Goal: Transaction & Acquisition: Purchase product/service

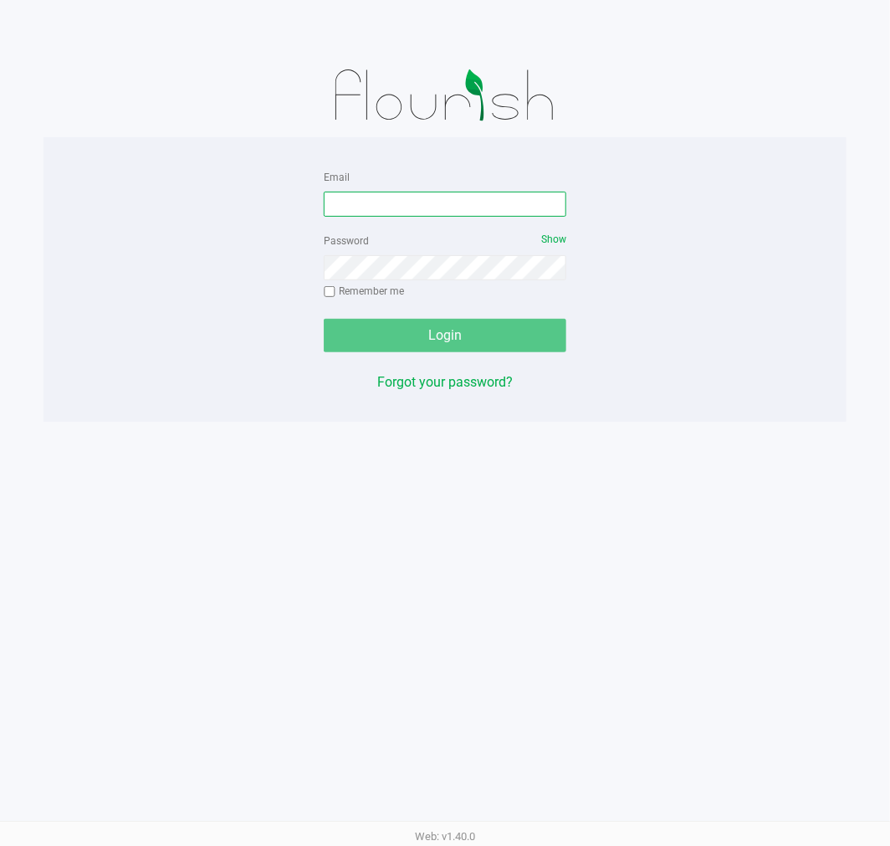
click at [387, 211] on input "Email" at bounding box center [445, 204] width 243 height 25
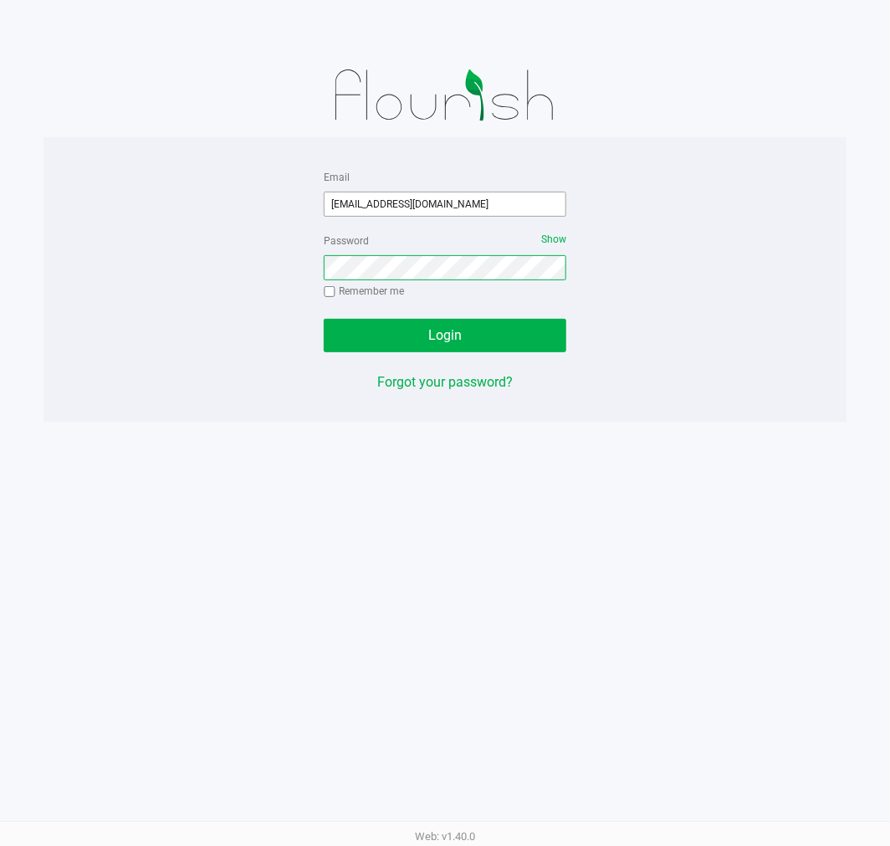
click at [324, 319] on button "Login" at bounding box center [445, 335] width 243 height 33
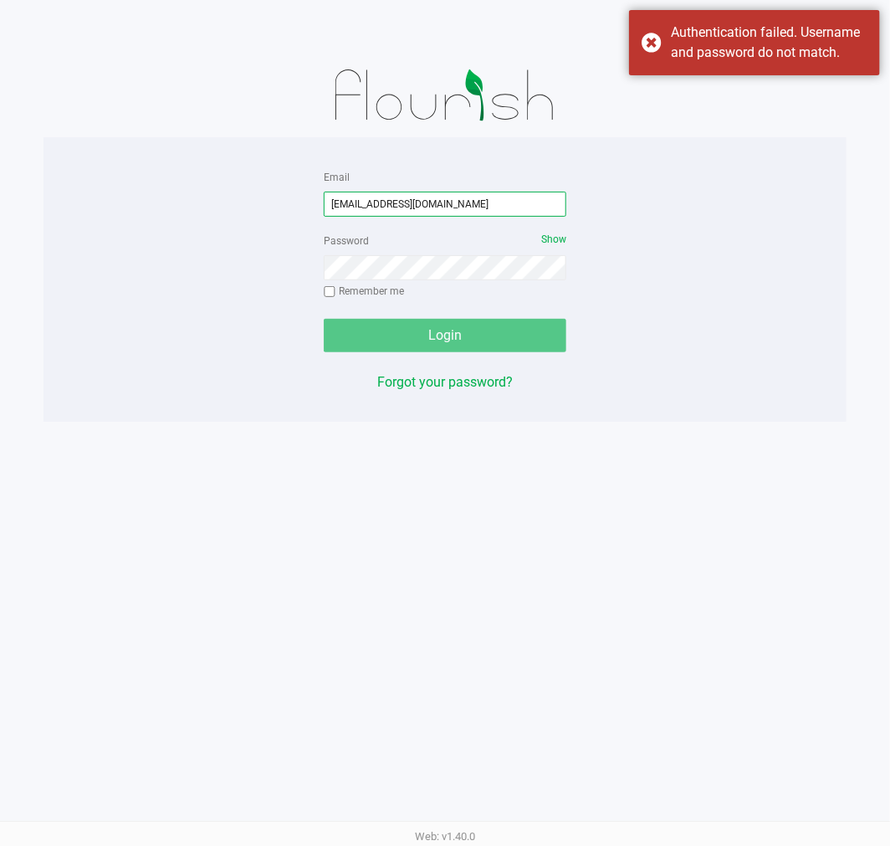
click at [390, 205] on input "[EMAIL_ADDRESS][DOMAIN_NAME]" at bounding box center [445, 204] width 243 height 25
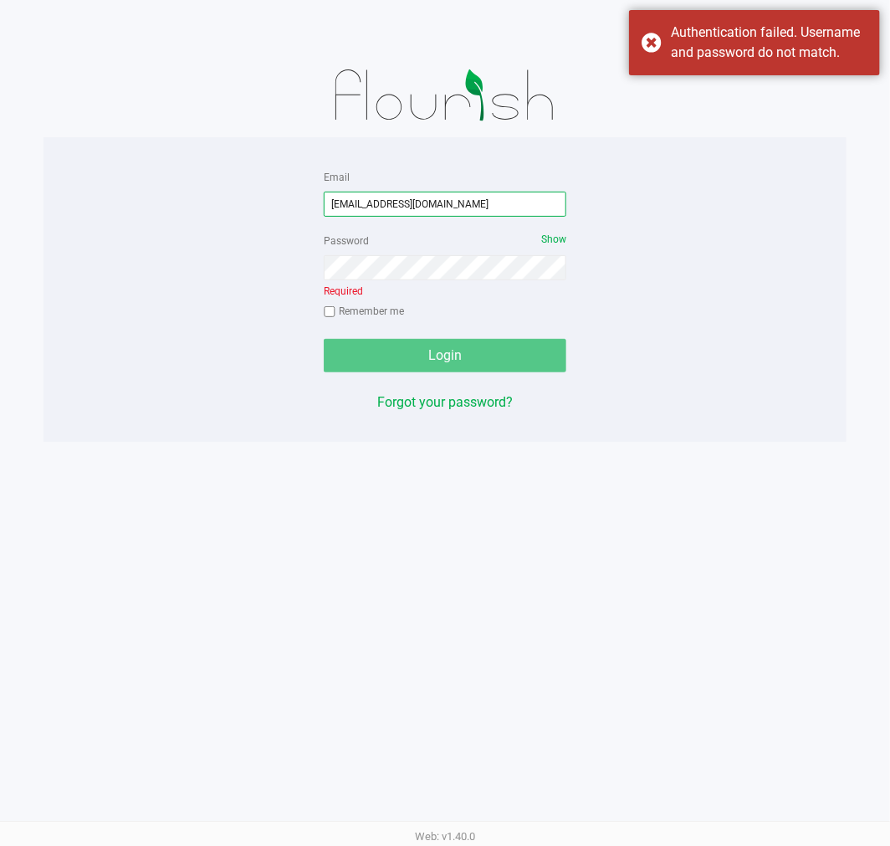
click at [396, 205] on input "[EMAIL_ADDRESS][DOMAIN_NAME]" at bounding box center [445, 204] width 243 height 25
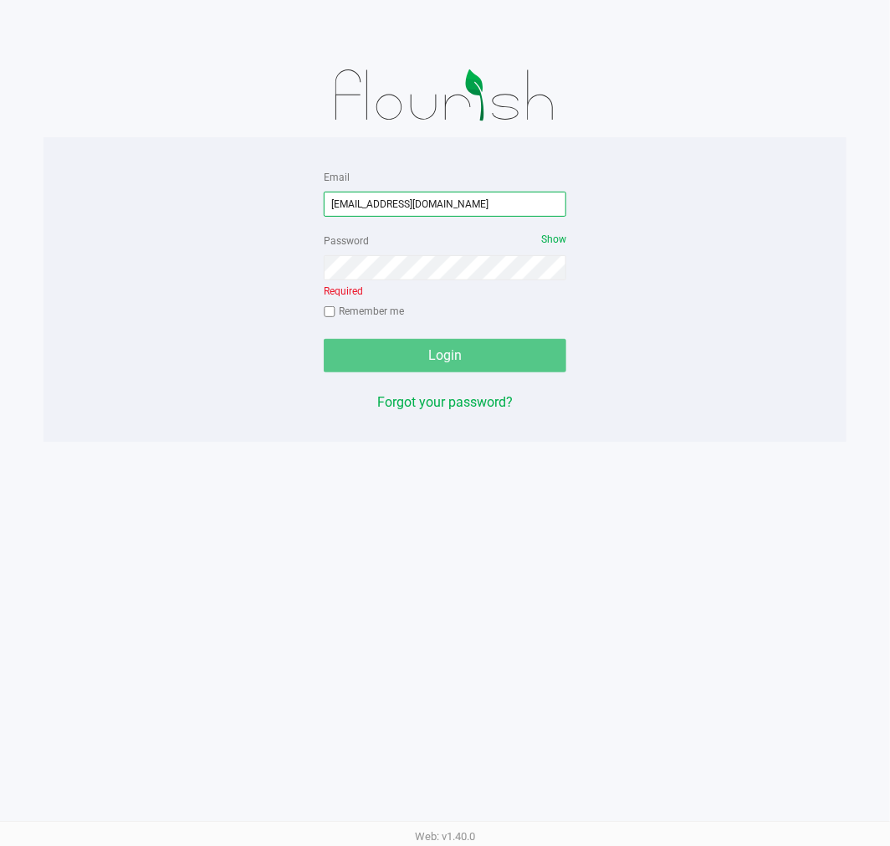
type input "[EMAIL_ADDRESS][DOMAIN_NAME]"
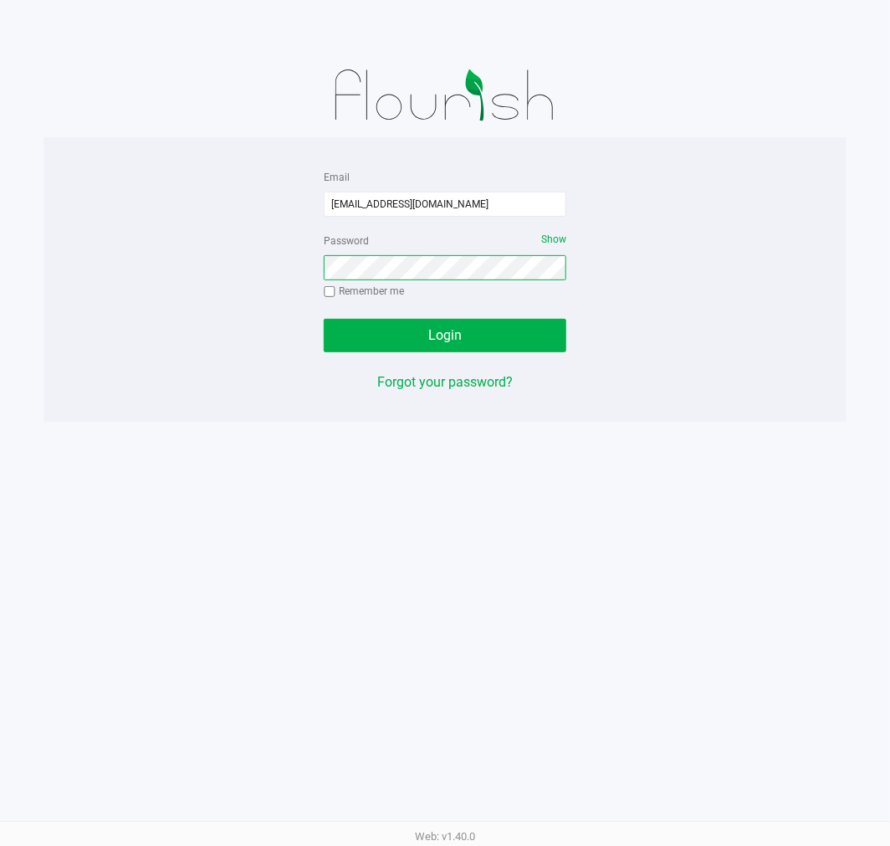
click at [324, 319] on button "Login" at bounding box center [445, 335] width 243 height 33
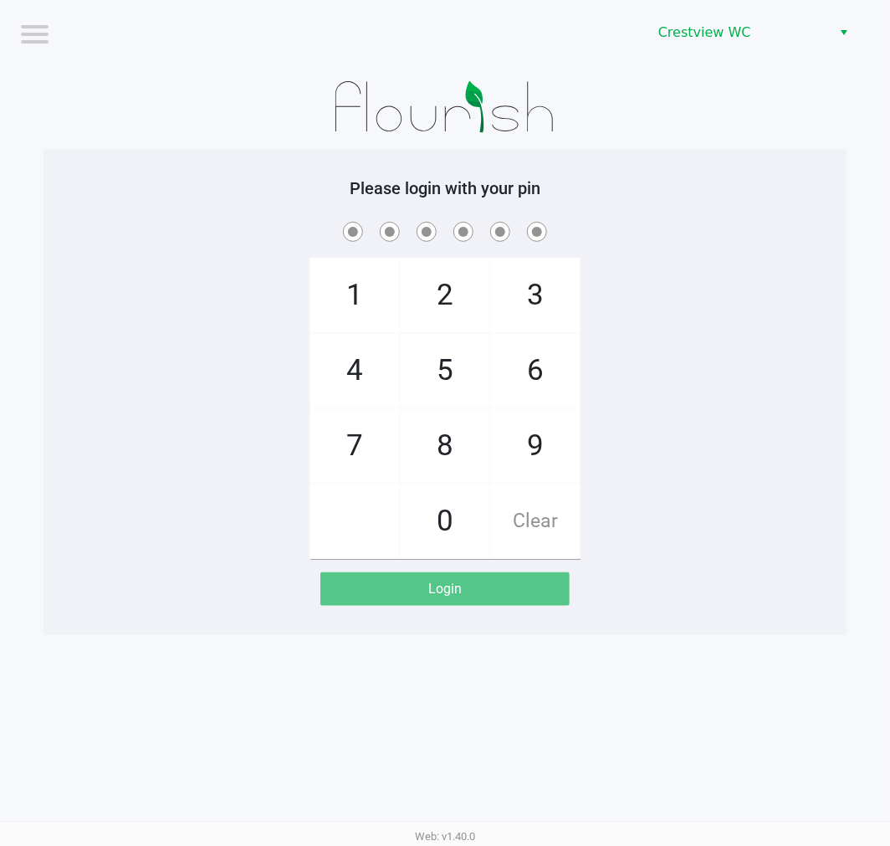
click at [539, 454] on span "9" at bounding box center [535, 446] width 89 height 74
checkbox input "true"
click at [449, 295] on span "2" at bounding box center [445, 296] width 89 height 74
checkbox input "true"
click at [458, 282] on span "2" at bounding box center [445, 296] width 89 height 74
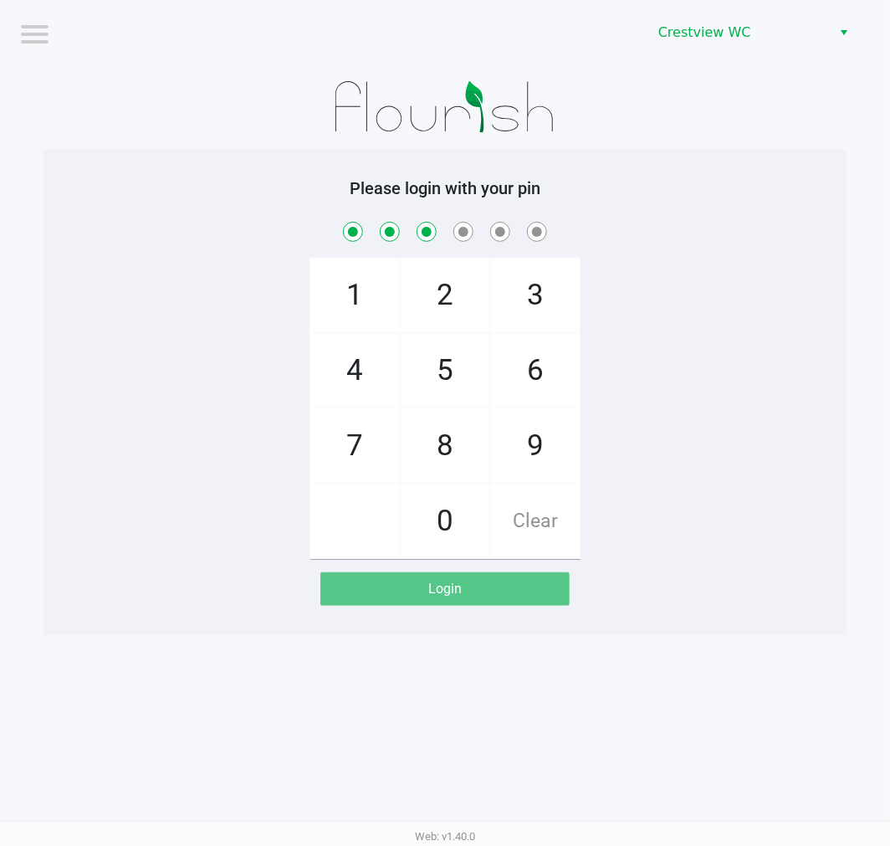
checkbox input "true"
click at [442, 428] on span "8" at bounding box center [445, 446] width 89 height 74
checkbox input "true"
click at [431, 278] on span "2" at bounding box center [445, 296] width 89 height 74
checkbox input "true"
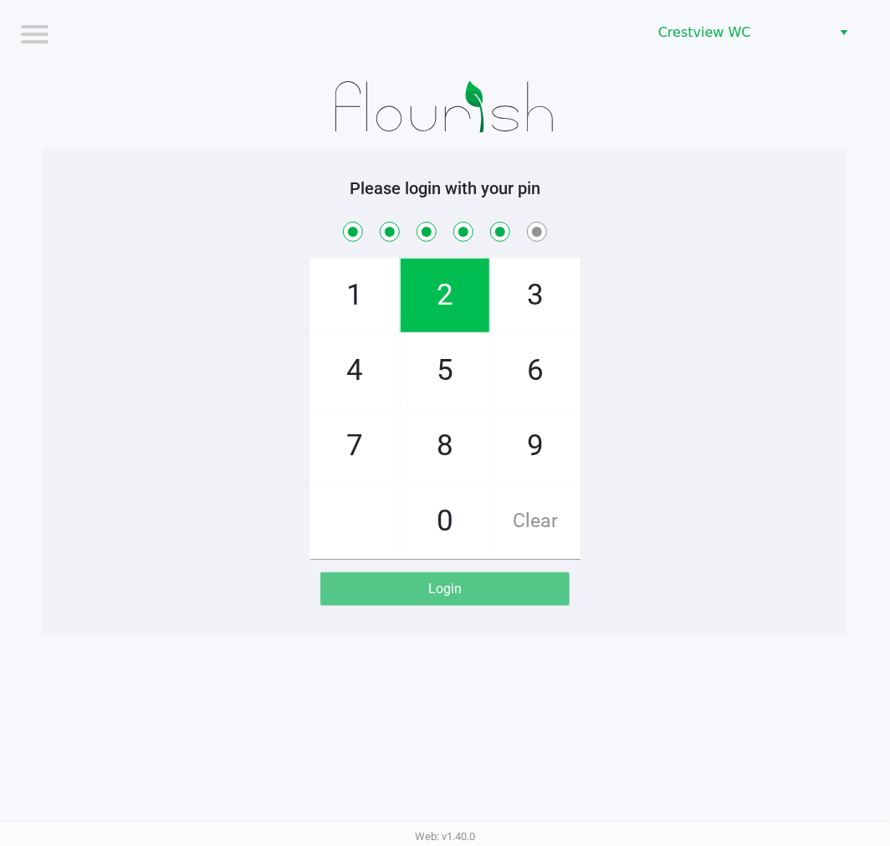
click at [355, 282] on span "1" at bounding box center [354, 296] width 89 height 74
checkbox input "true"
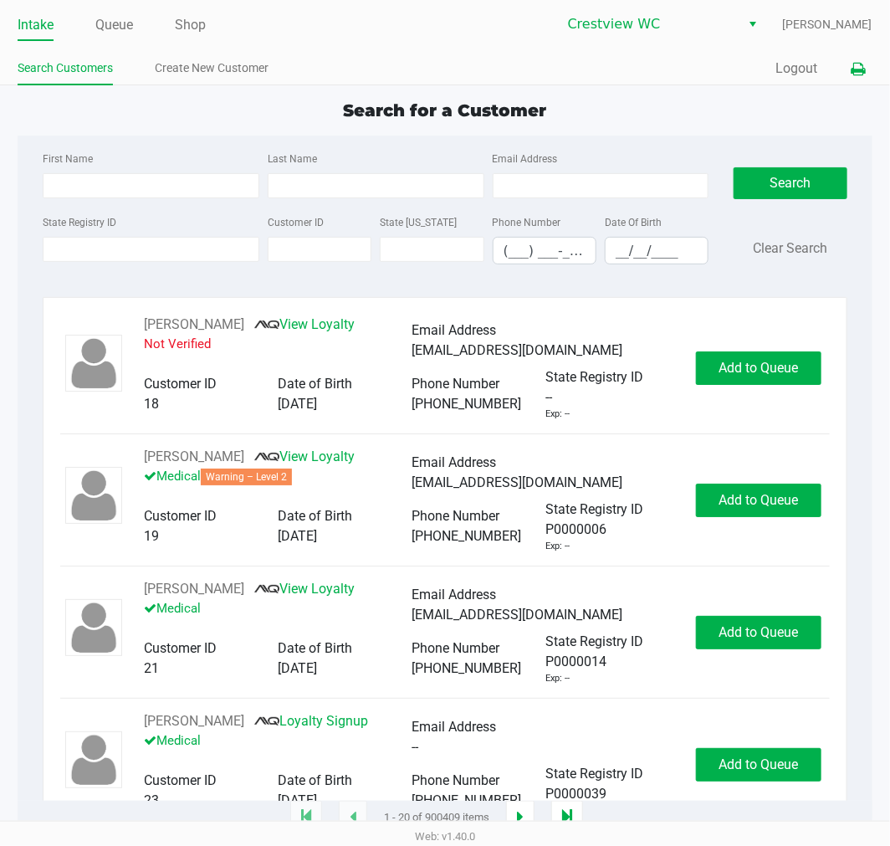
click at [856, 74] on icon at bounding box center [859, 70] width 14 height 12
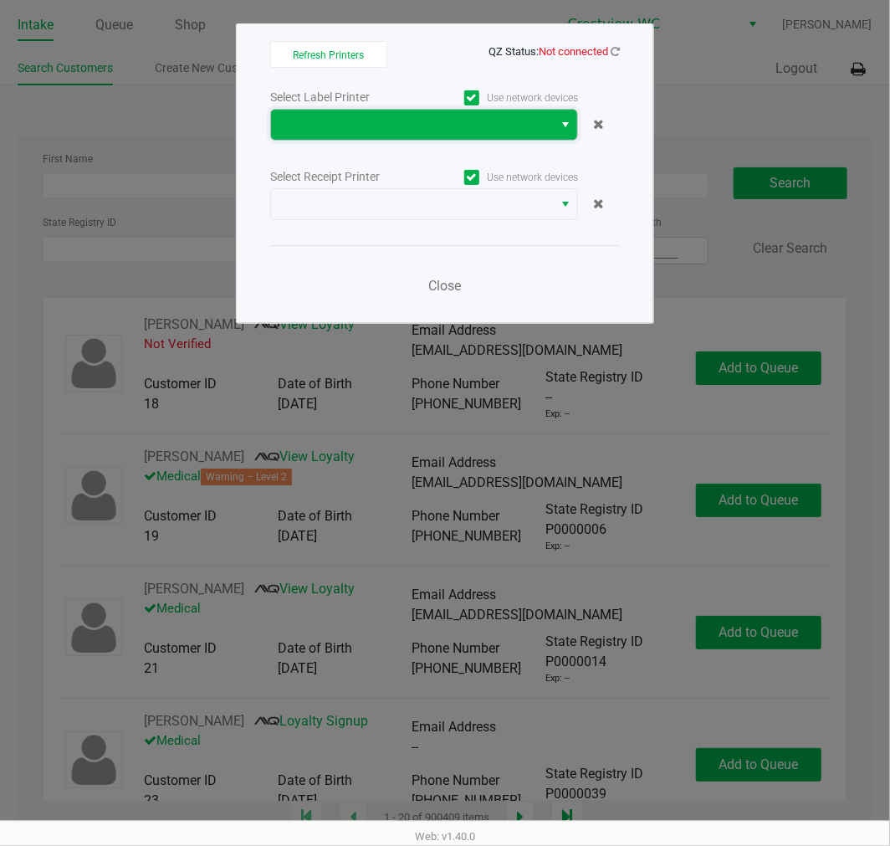
click at [541, 124] on span at bounding box center [412, 125] width 262 height 20
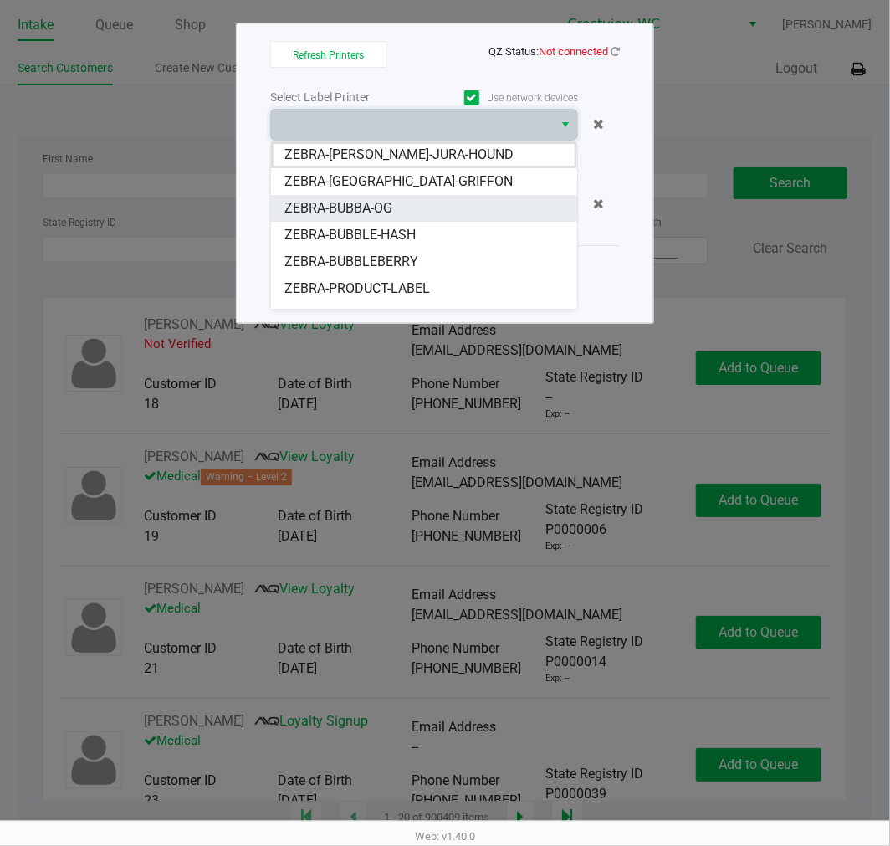
click at [486, 215] on li "ZEBRA-BUBBA-OG" at bounding box center [424, 208] width 306 height 27
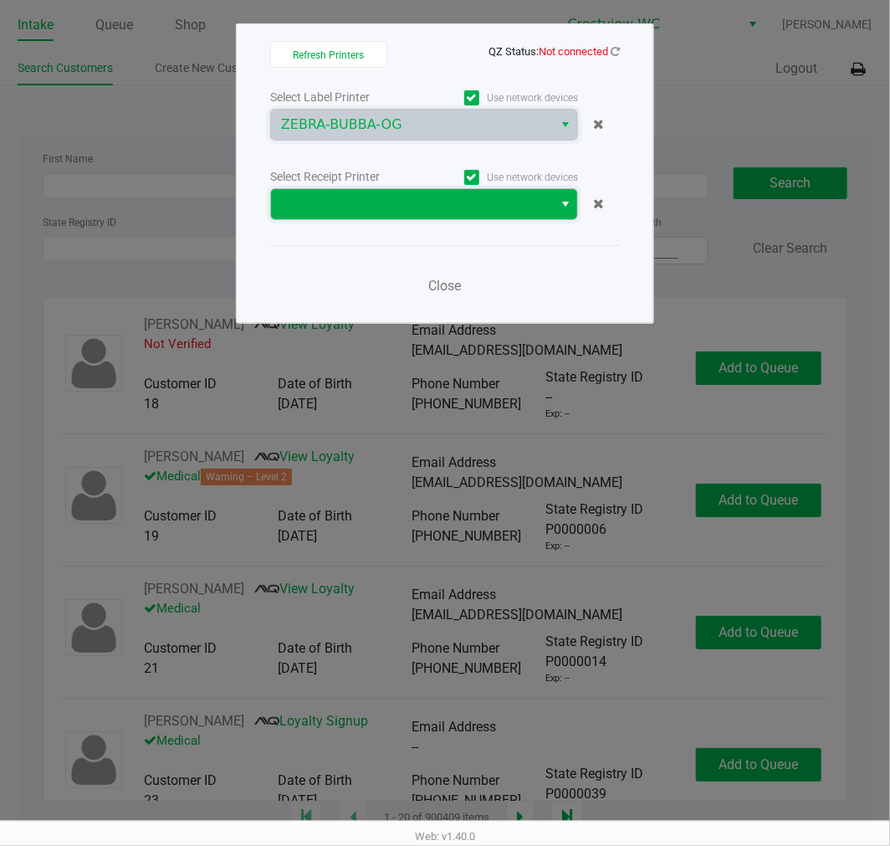
click at [495, 208] on span at bounding box center [412, 204] width 262 height 20
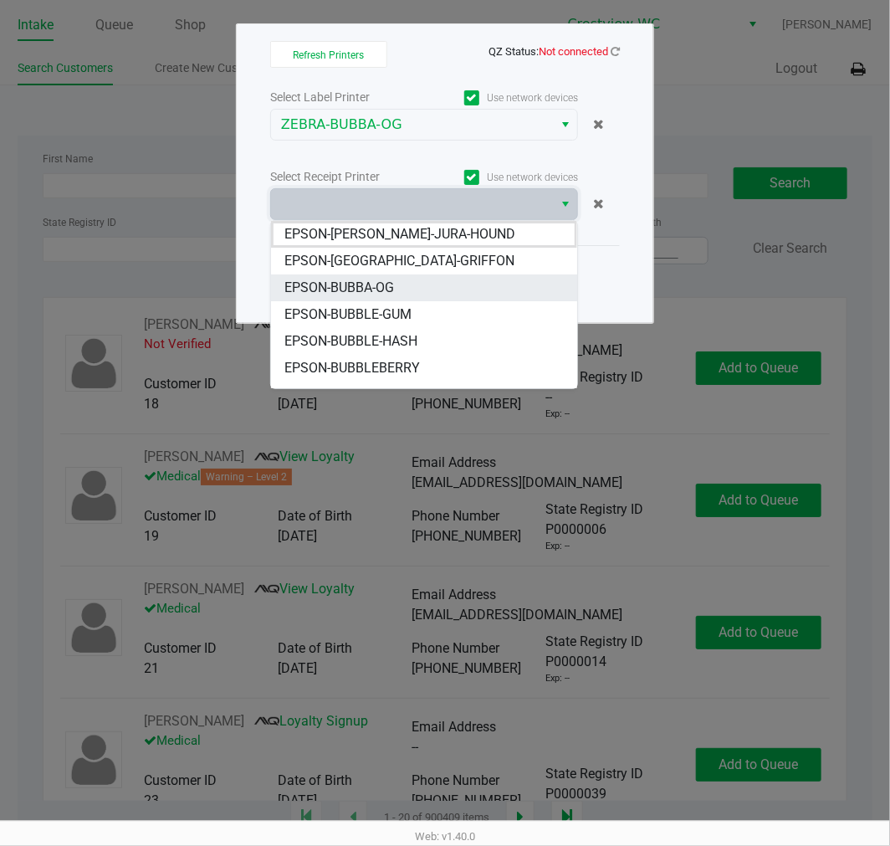
click at [465, 285] on li "EPSON-BUBBA-OG" at bounding box center [424, 287] width 306 height 27
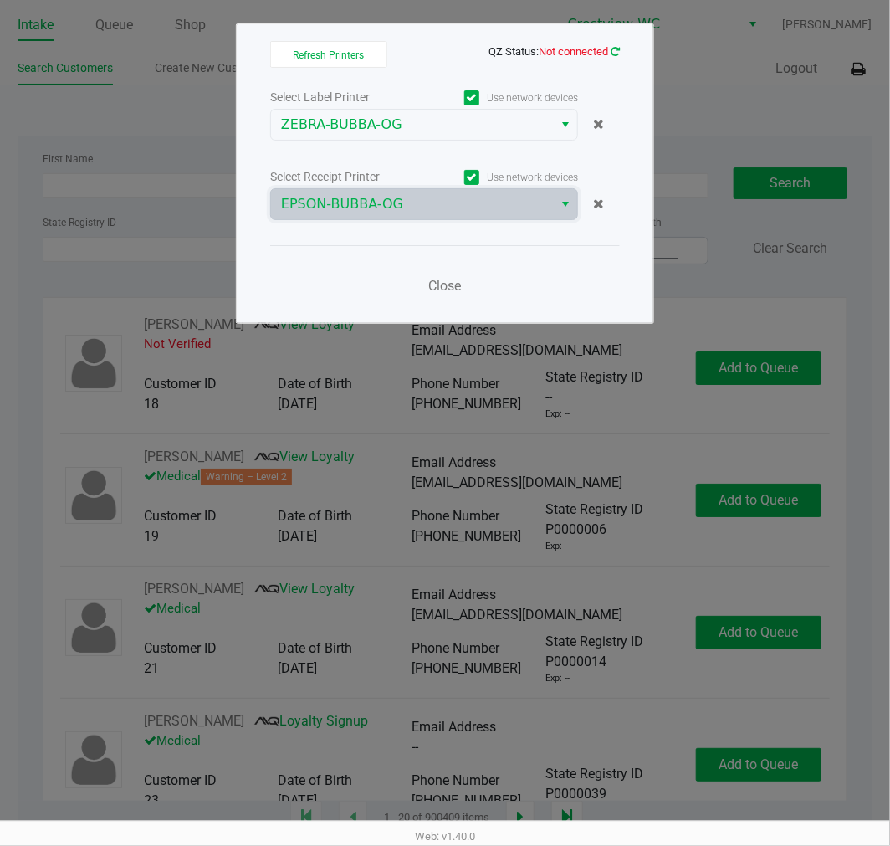
click at [616, 55] on icon at bounding box center [615, 51] width 9 height 11
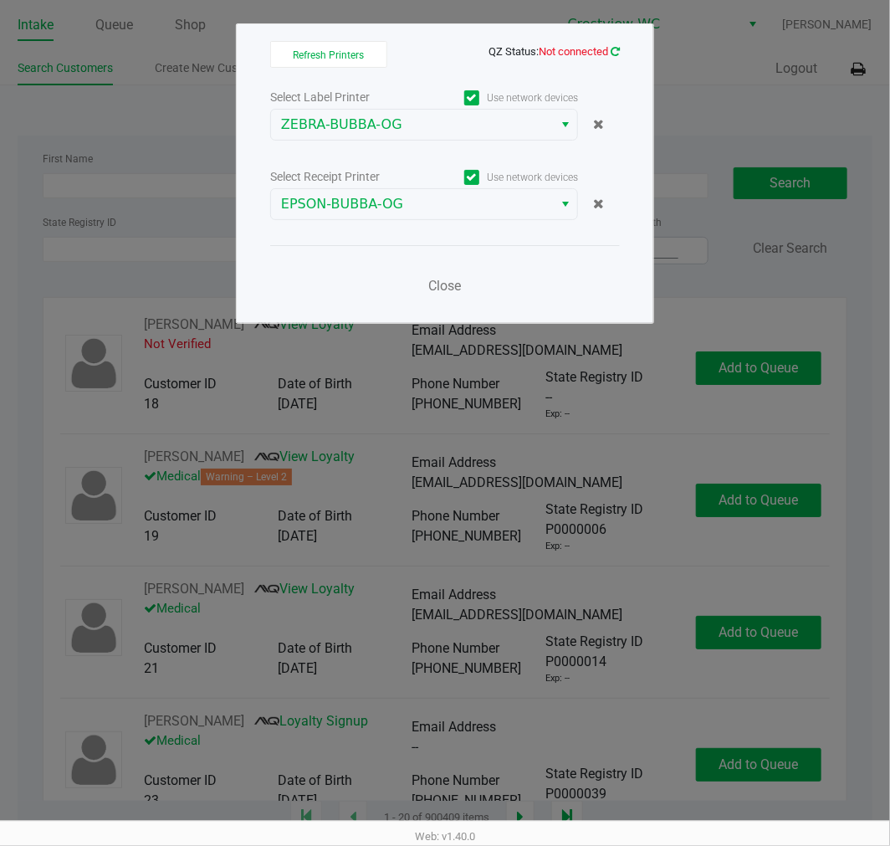
click at [615, 53] on icon at bounding box center [615, 51] width 9 height 11
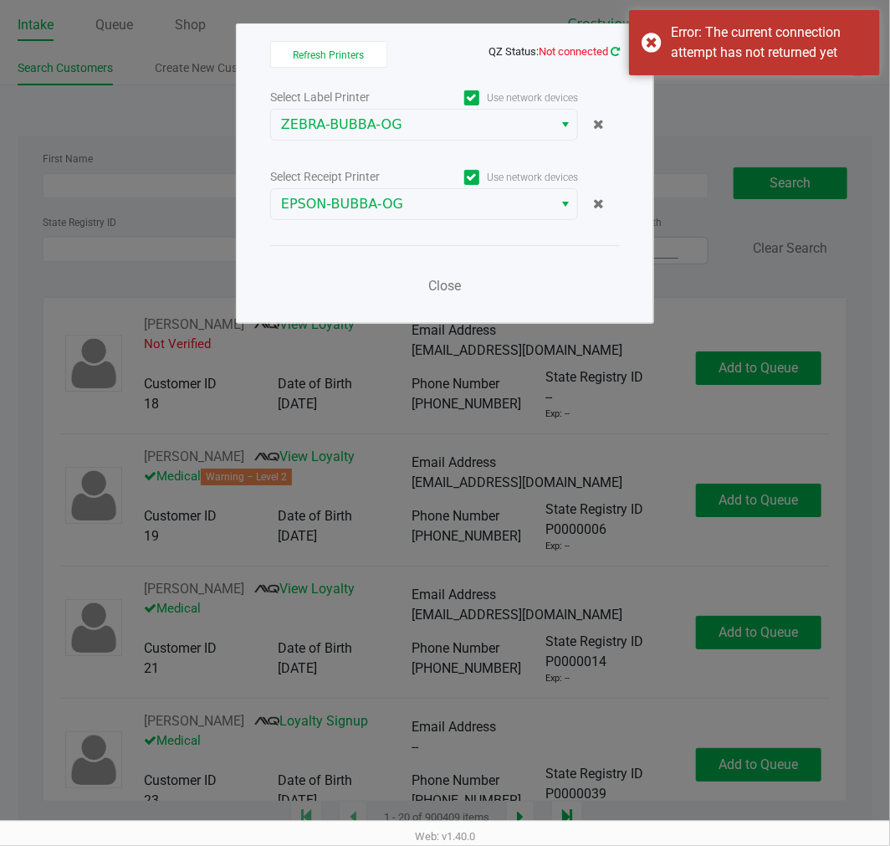
click at [616, 46] on icon at bounding box center [615, 51] width 9 height 11
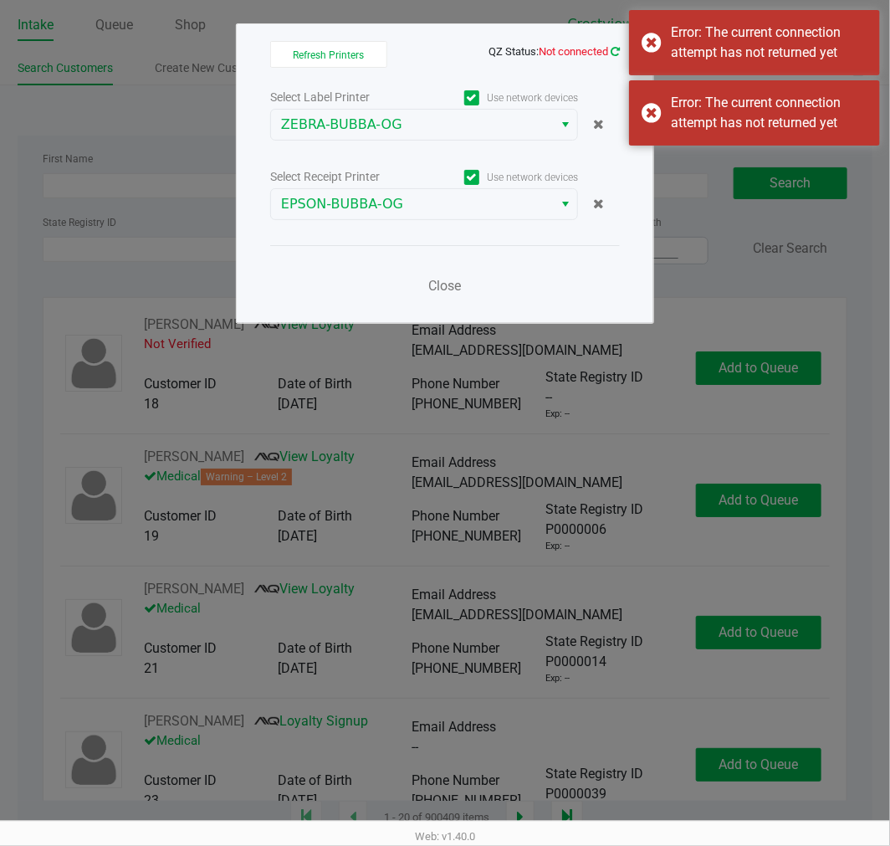
click at [617, 51] on icon at bounding box center [615, 51] width 9 height 11
click at [617, 50] on icon at bounding box center [615, 51] width 9 height 11
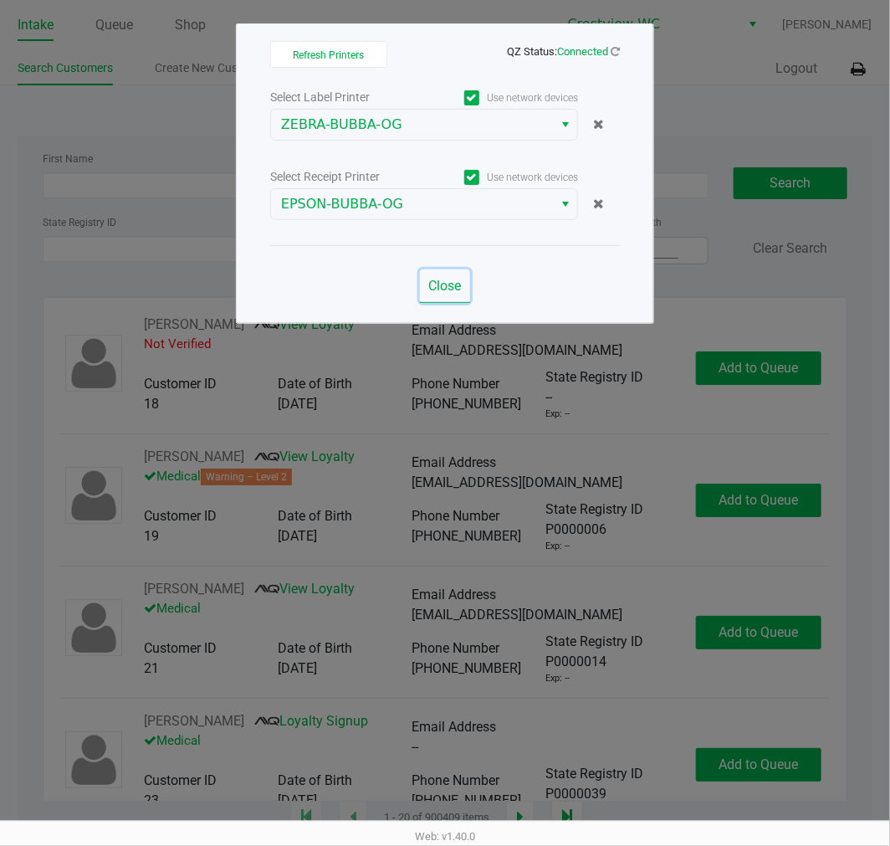
click at [442, 289] on span "Close" at bounding box center [445, 286] width 33 height 16
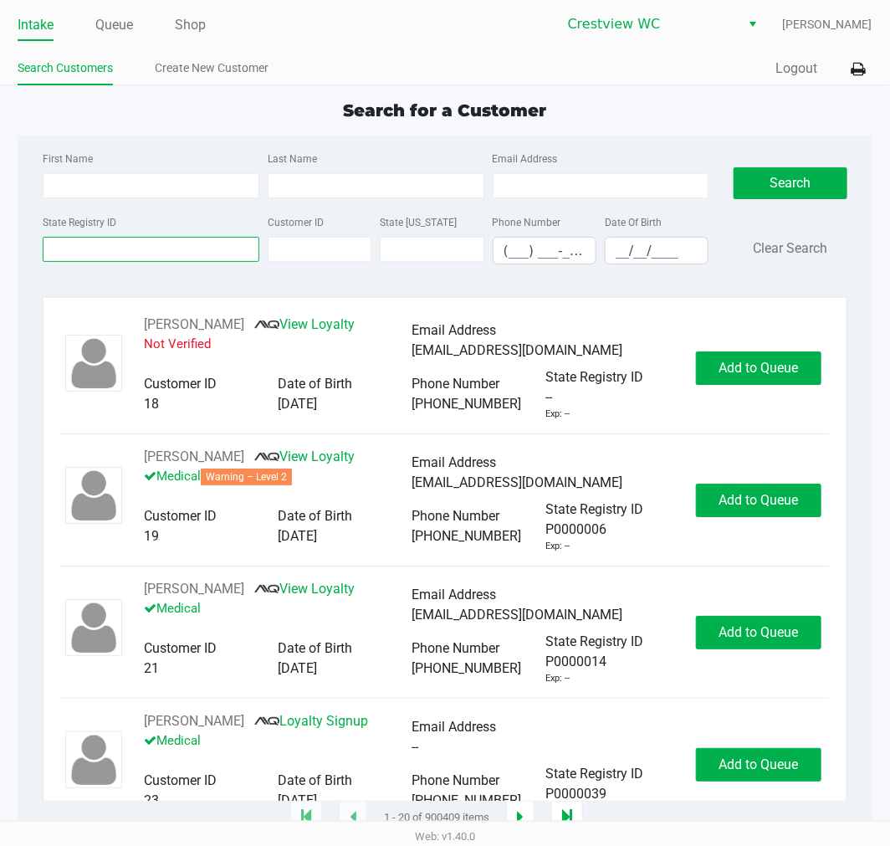
click at [204, 245] on input "State Registry ID" at bounding box center [151, 249] width 217 height 25
click at [126, 248] on input "State Registry ID" at bounding box center [151, 249] width 217 height 25
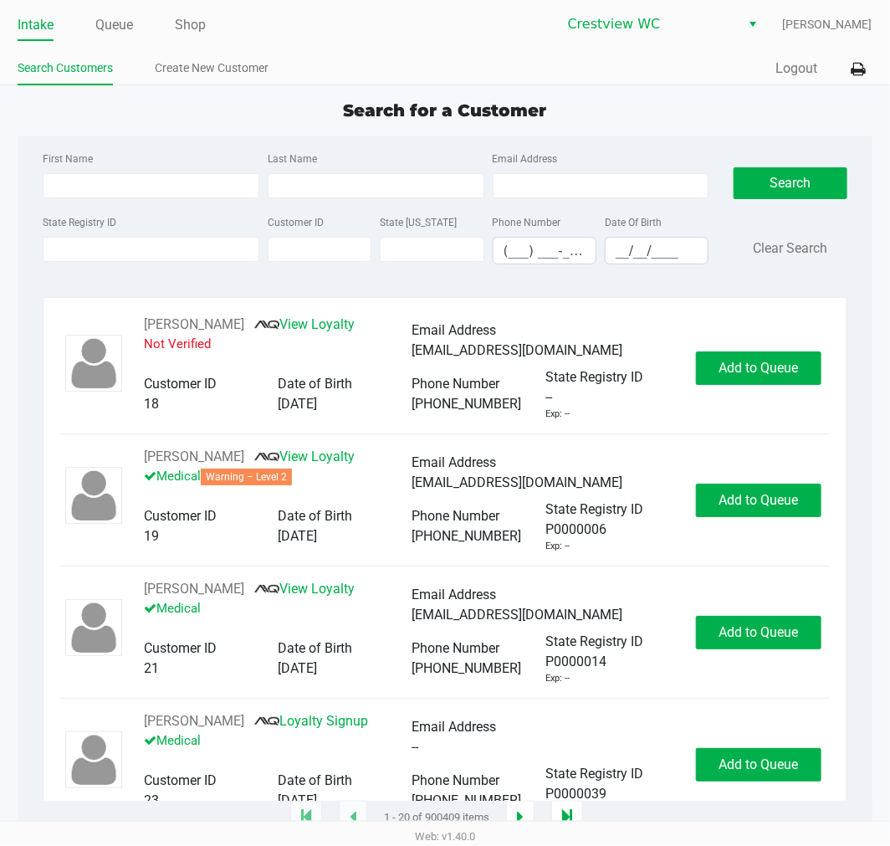
click at [115, 289] on div "First Name Last Name Email Address State Registry ID Customer ID State [US_STAT…" at bounding box center [444, 213] width 829 height 155
click at [88, 257] on input "State Registry ID" at bounding box center [151, 249] width 217 height 25
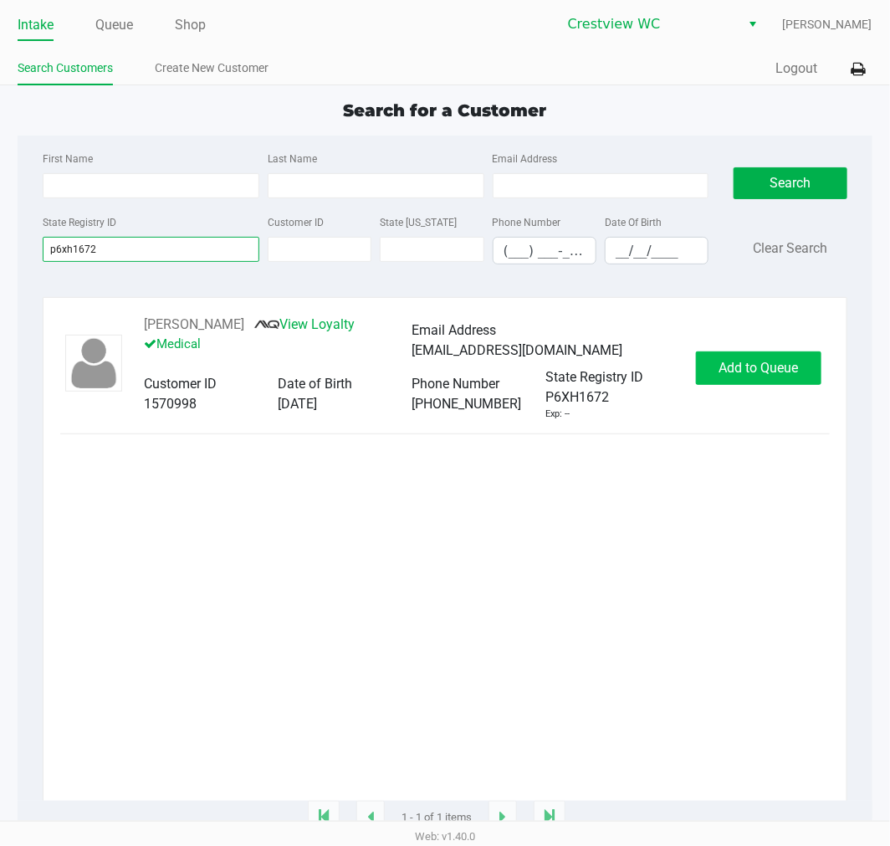
type input "p6xh1672"
click at [736, 369] on span "Add to Queue" at bounding box center [759, 368] width 80 height 16
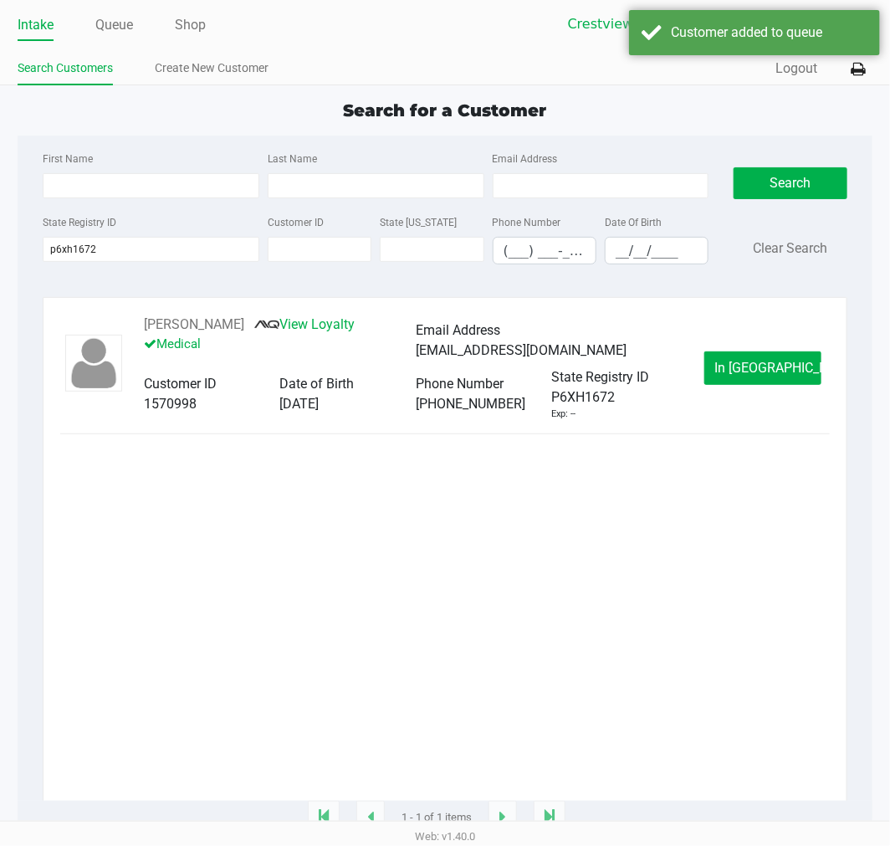
click at [736, 369] on span "In [GEOGRAPHIC_DATA]" at bounding box center [786, 368] width 141 height 16
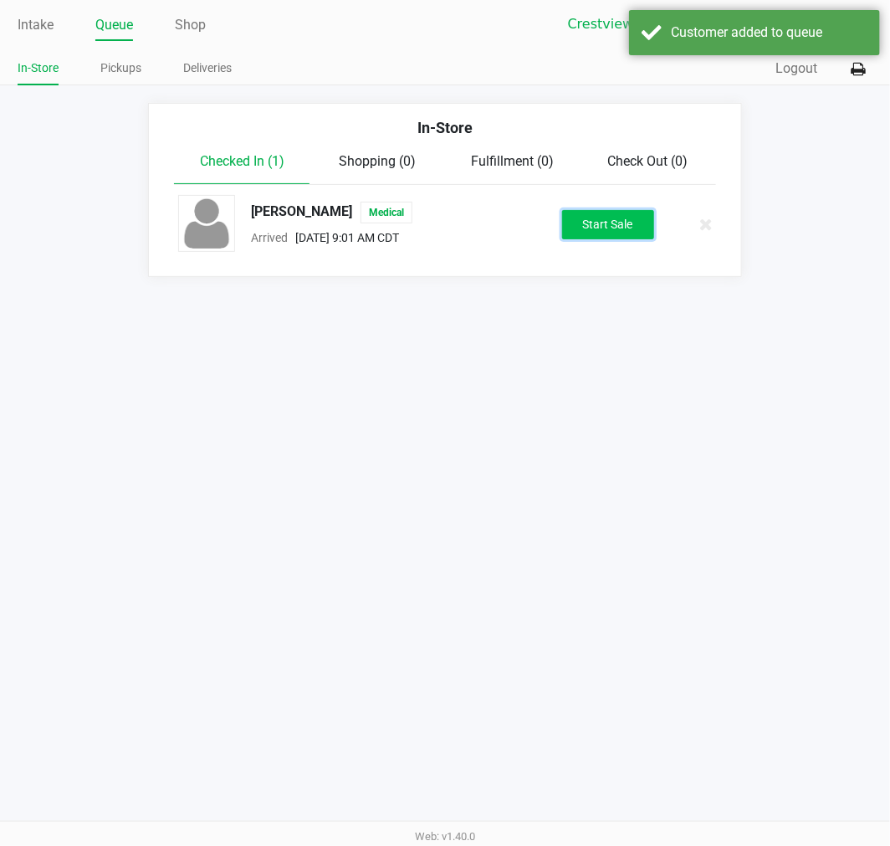
click at [633, 231] on button "Start Sale" at bounding box center [608, 224] width 92 height 29
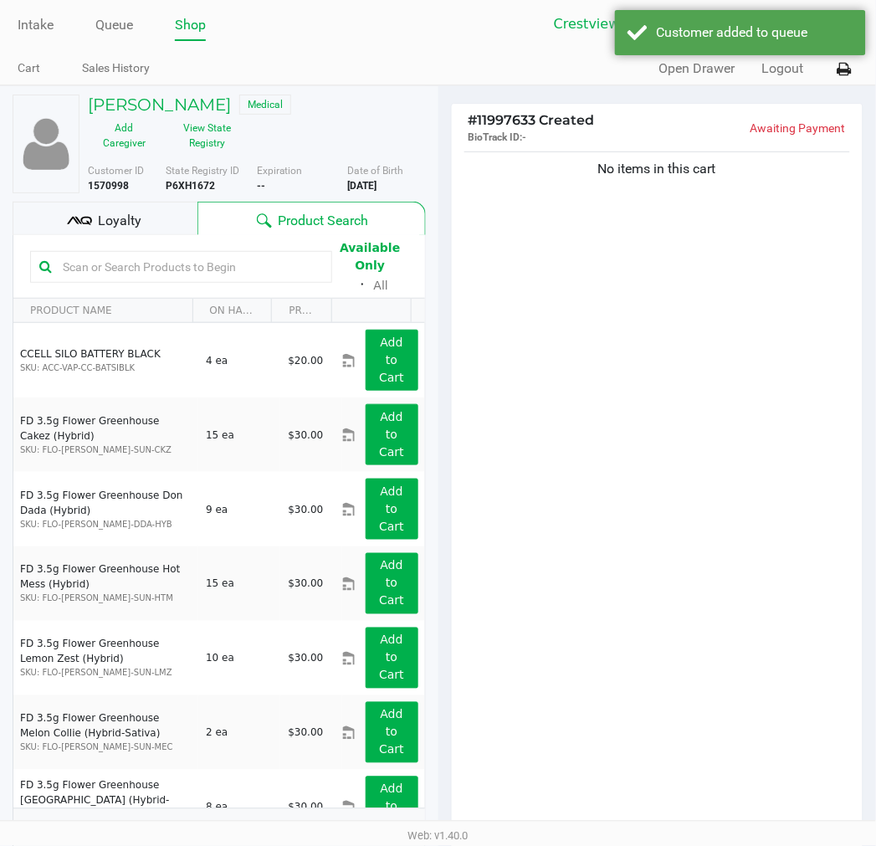
click at [579, 269] on div "No items in this cart" at bounding box center [658, 490] width 412 height 685
drag, startPoint x: 105, startPoint y: 220, endPoint x: 132, endPoint y: 219, distance: 26.8
click at [106, 220] on span "Loyalty" at bounding box center [120, 221] width 44 height 20
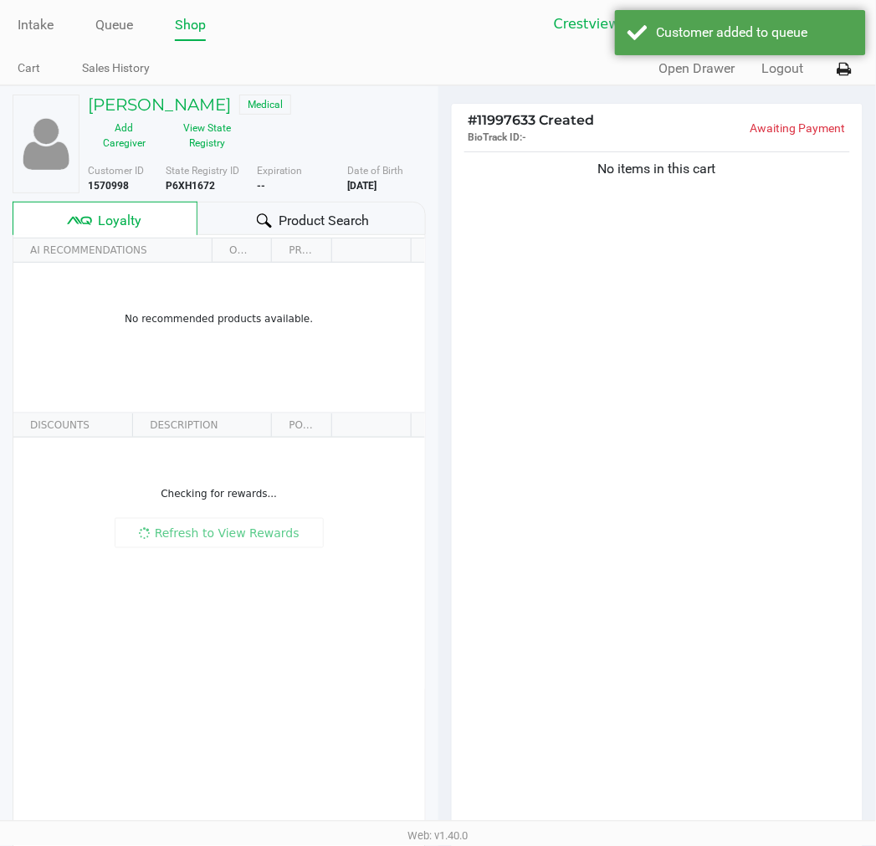
click at [818, 303] on div "No items in this cart" at bounding box center [658, 490] width 412 height 685
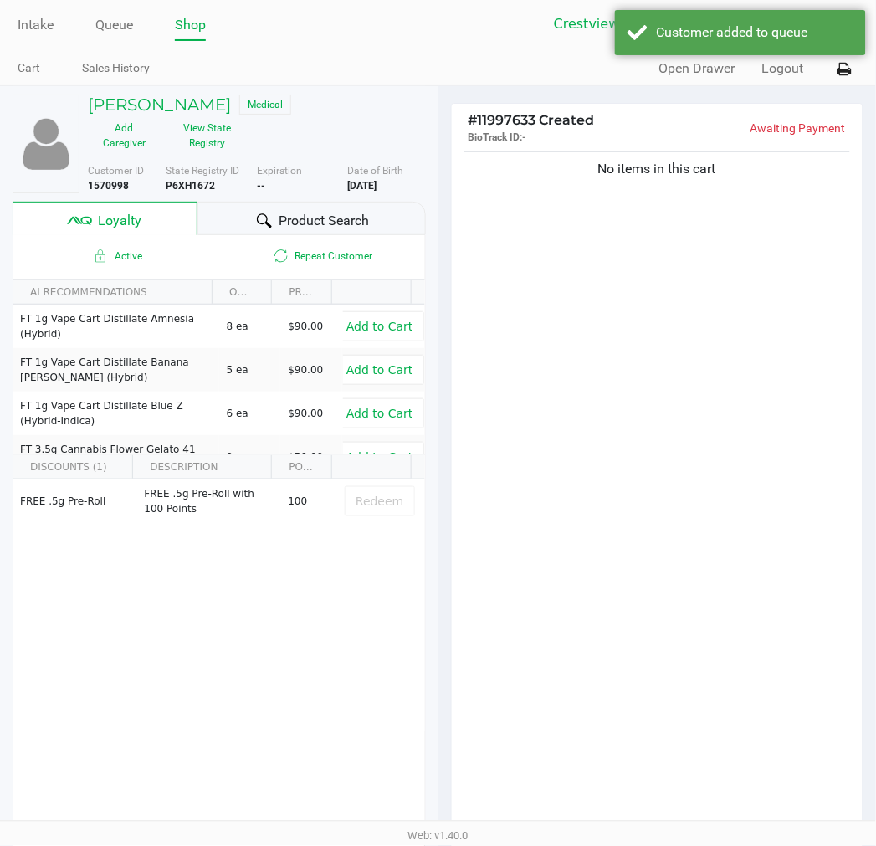
scroll to position [93, 0]
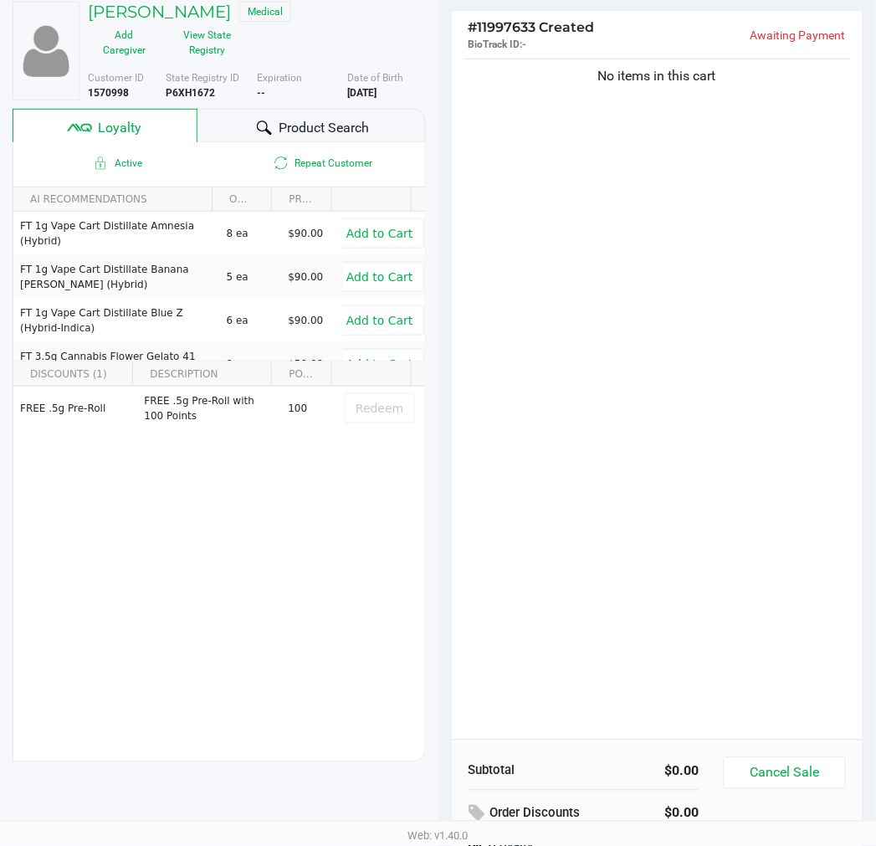
click at [728, 369] on div "No items in this cart" at bounding box center [658, 397] width 412 height 685
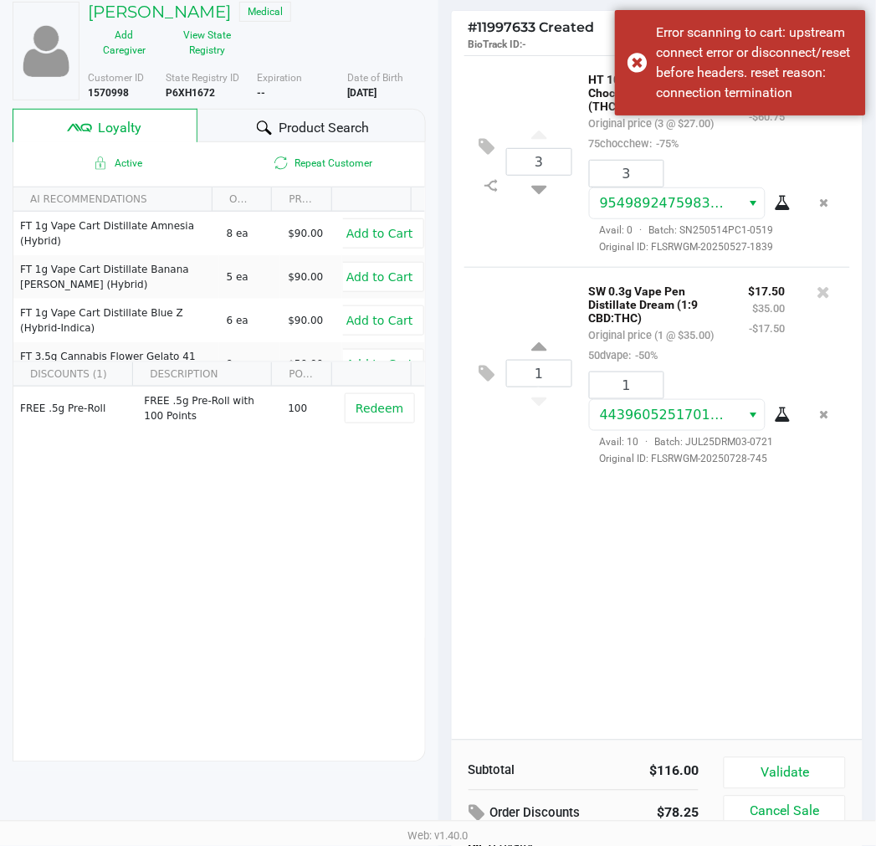
scroll to position [207, 0]
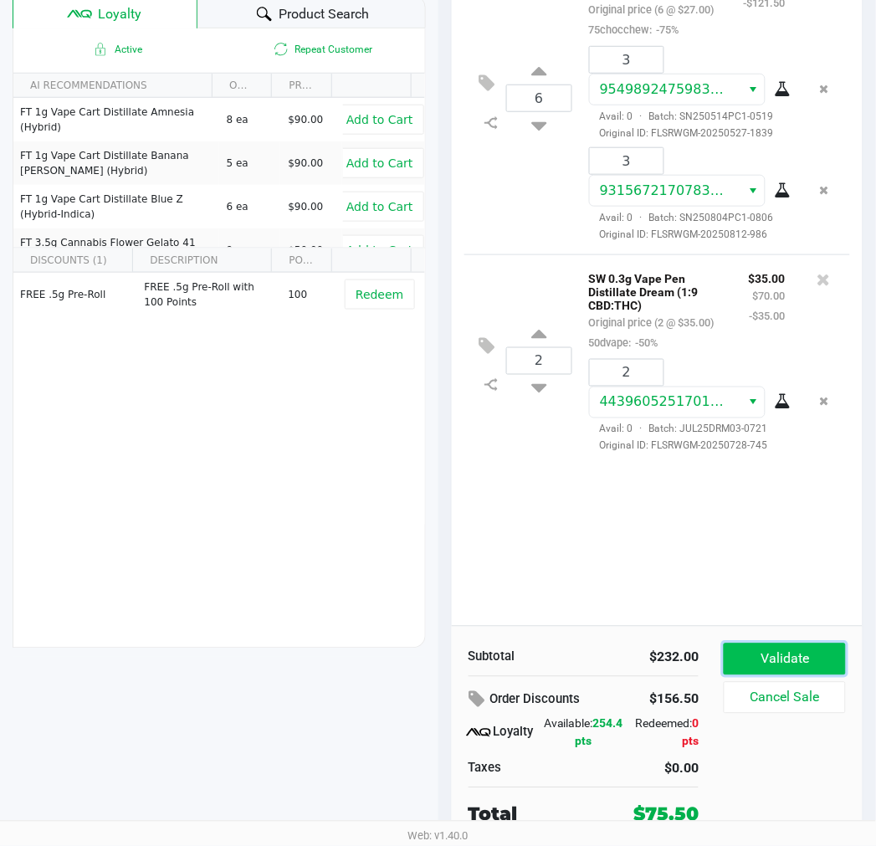
click at [820, 663] on button "Validate" at bounding box center [784, 660] width 121 height 32
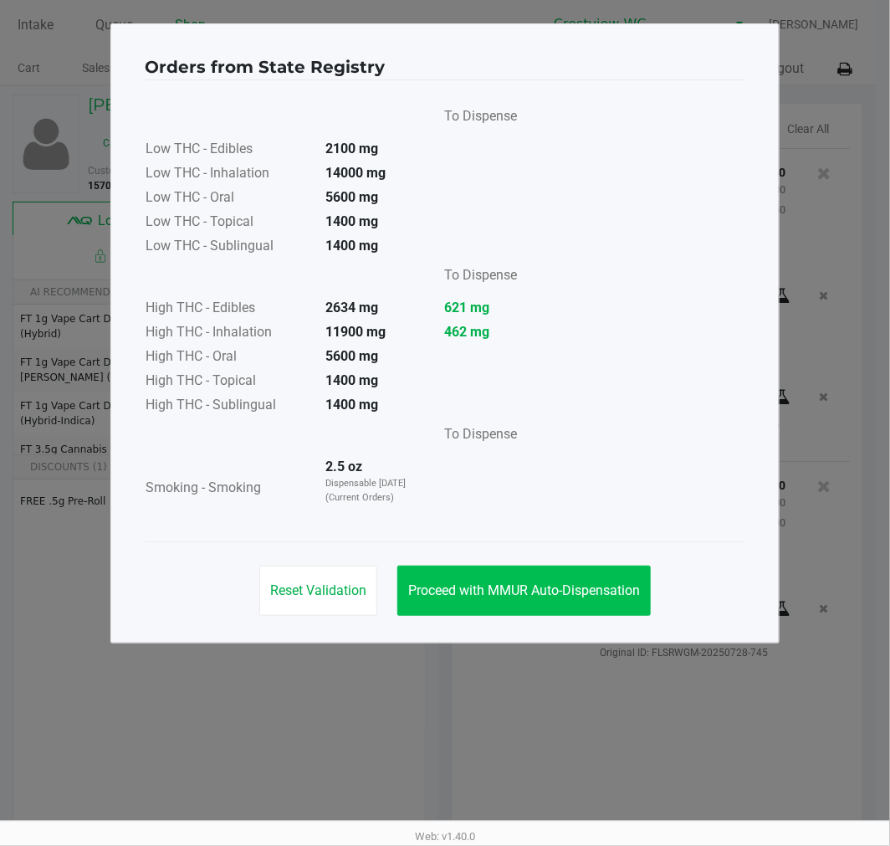
click at [576, 587] on span "Proceed with MMUR Auto-Dispensation" at bounding box center [524, 590] width 232 height 16
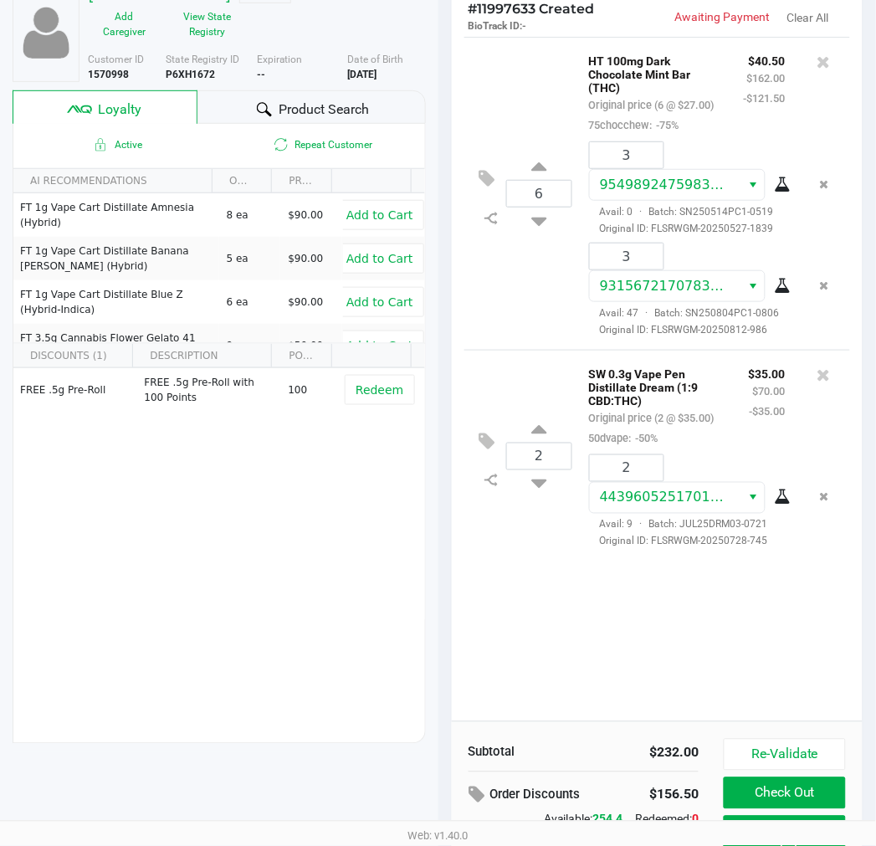
scroll to position [207, 0]
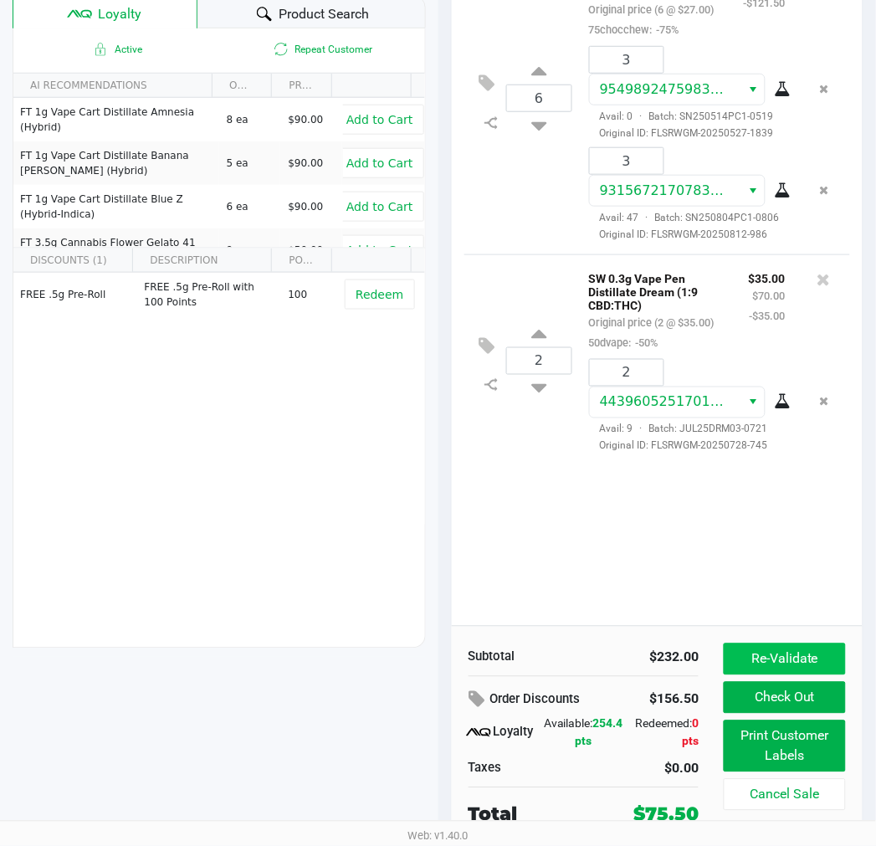
click at [822, 656] on button "Re-Validate" at bounding box center [784, 660] width 121 height 32
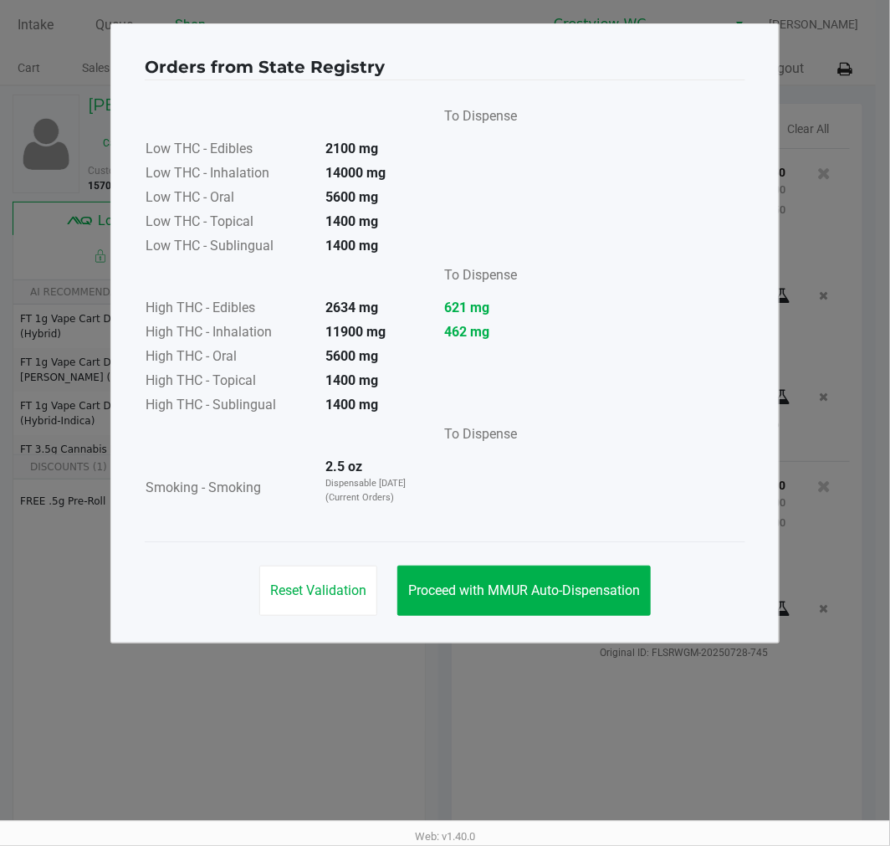
click at [504, 598] on button "Proceed with MMUR Auto-Dispensation" at bounding box center [525, 591] width 254 height 50
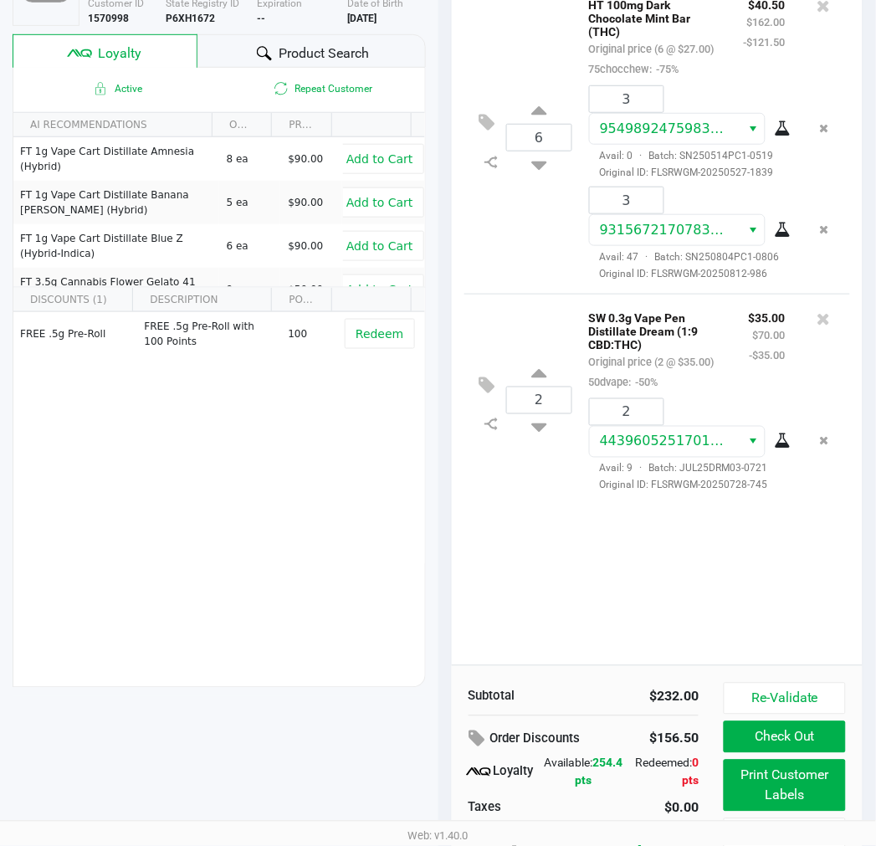
scroll to position [207, 0]
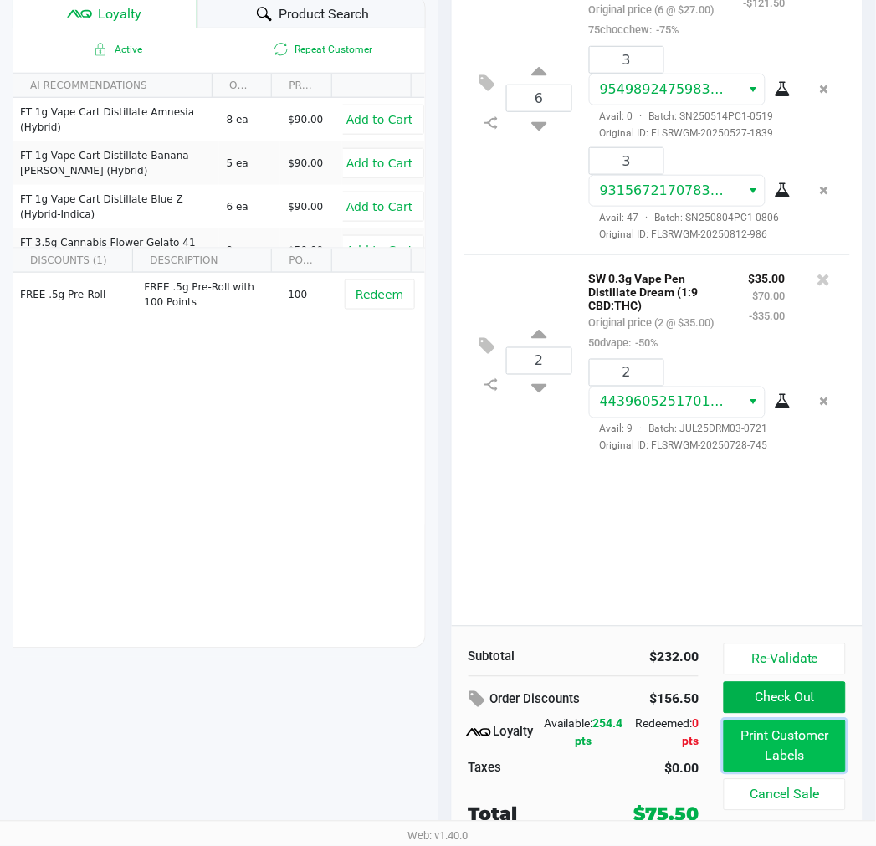
click at [801, 747] on button "Print Customer Labels" at bounding box center [784, 747] width 121 height 52
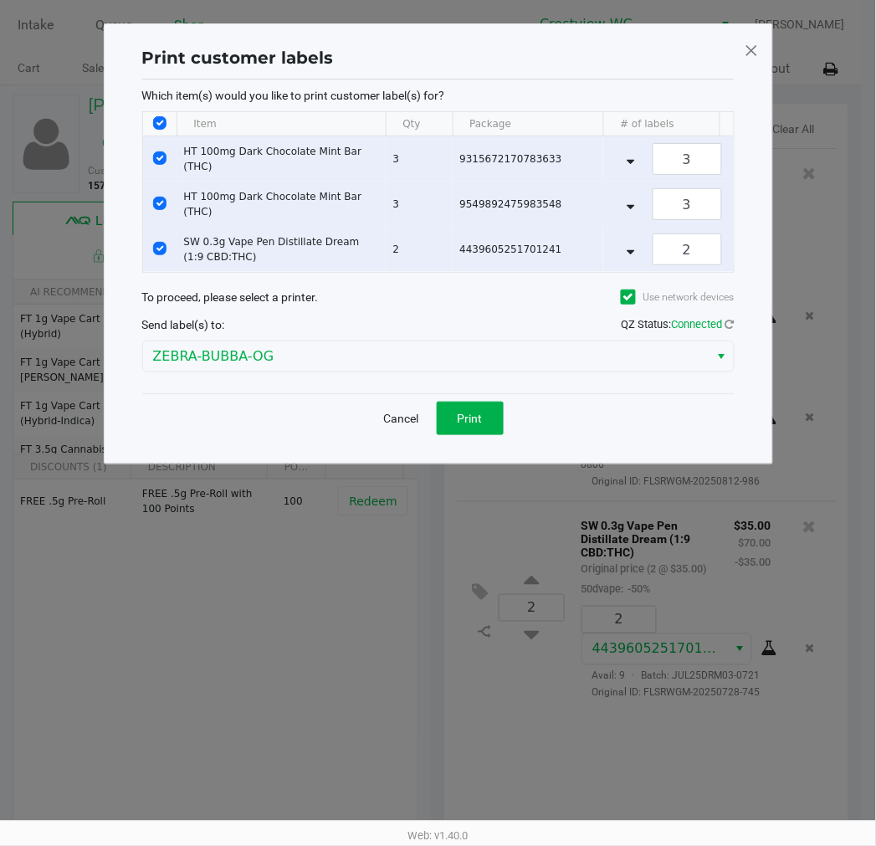
scroll to position [0, 0]
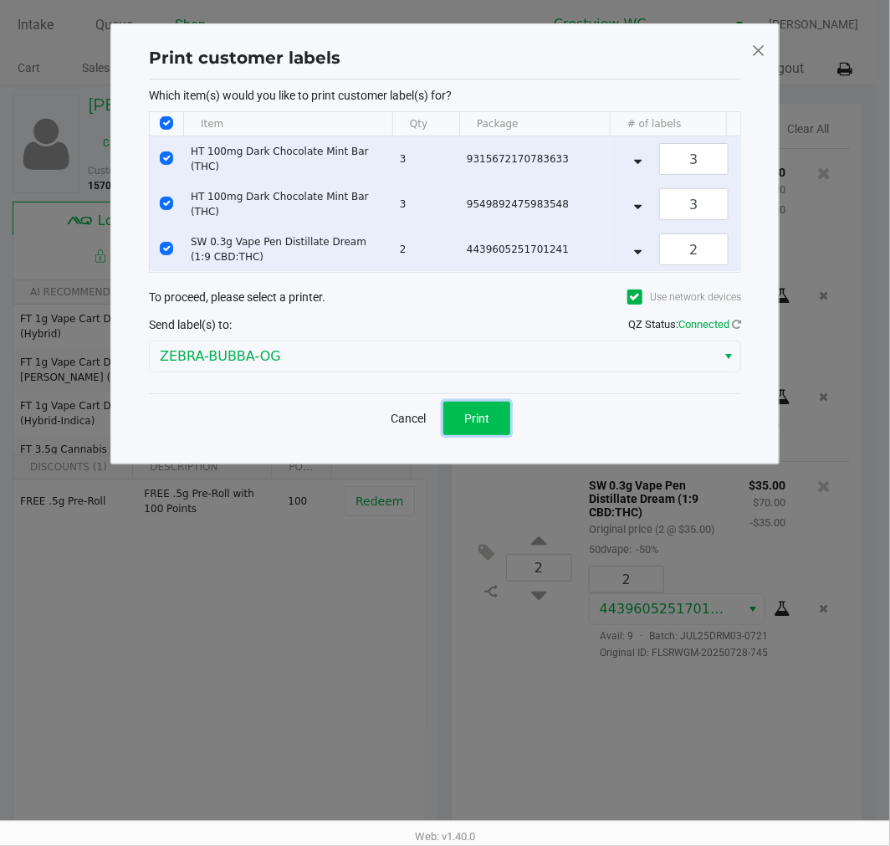
click at [485, 435] on button "Print" at bounding box center [477, 418] width 67 height 33
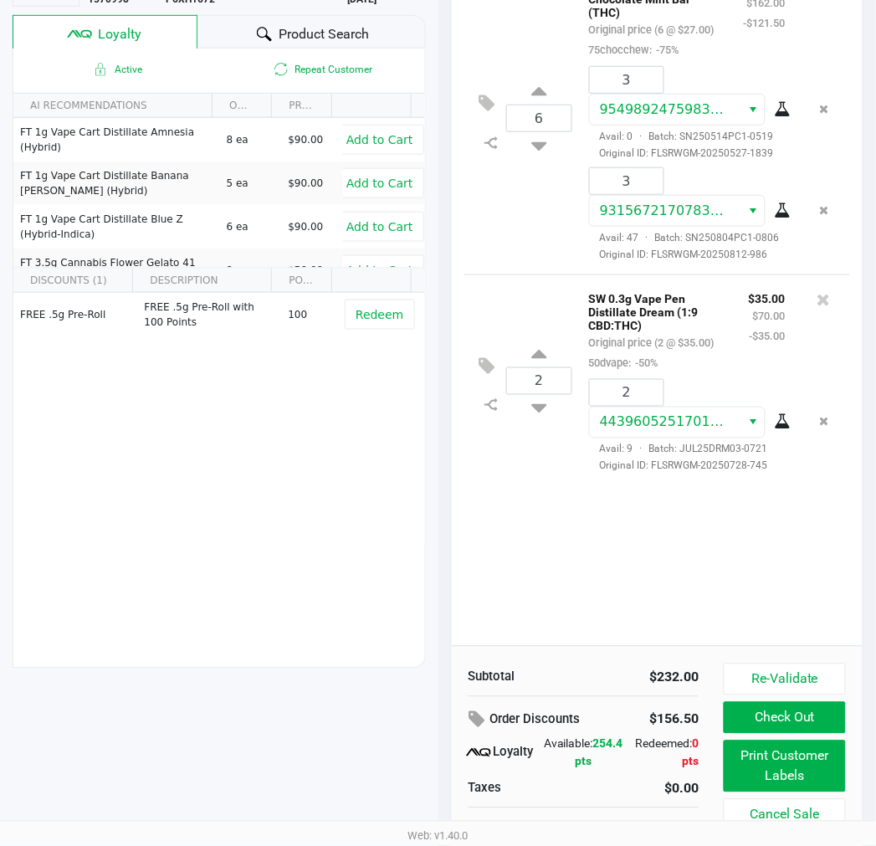
scroll to position [207, 0]
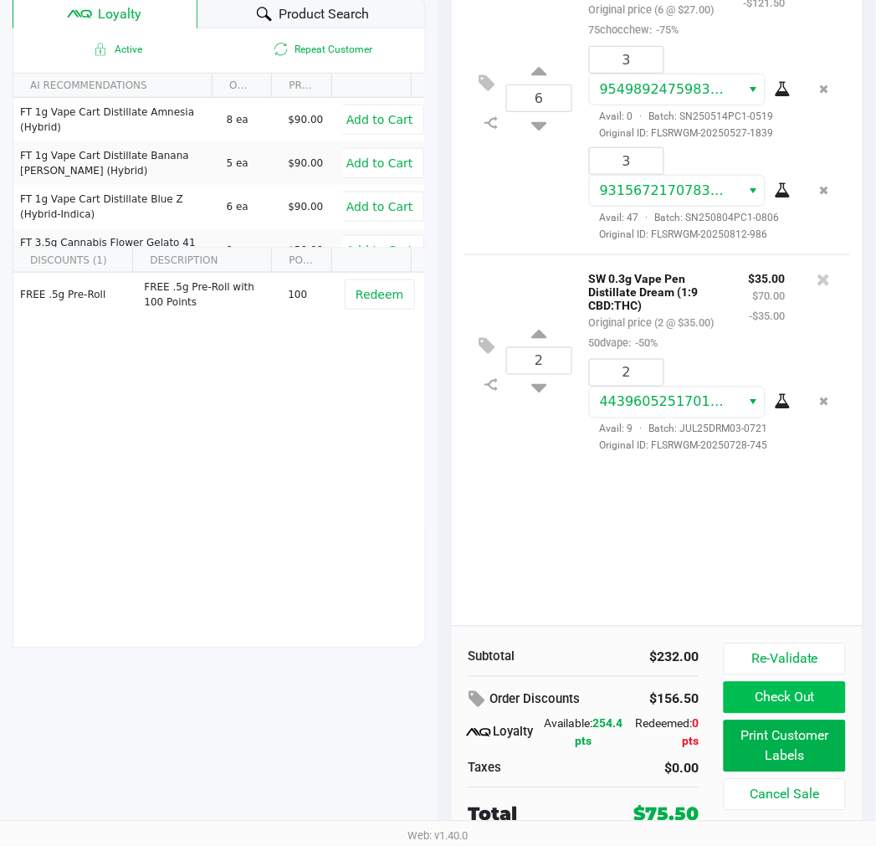
click at [815, 701] on button "Check Out" at bounding box center [784, 698] width 121 height 32
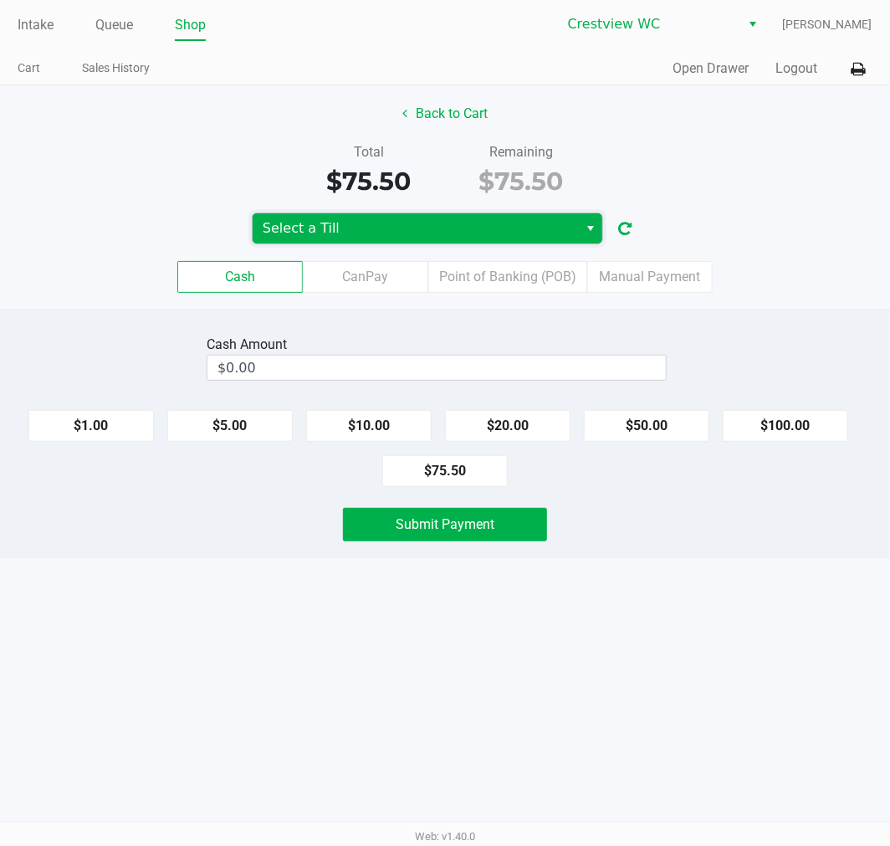
click at [516, 228] on span "Select a Till" at bounding box center [415, 228] width 305 height 20
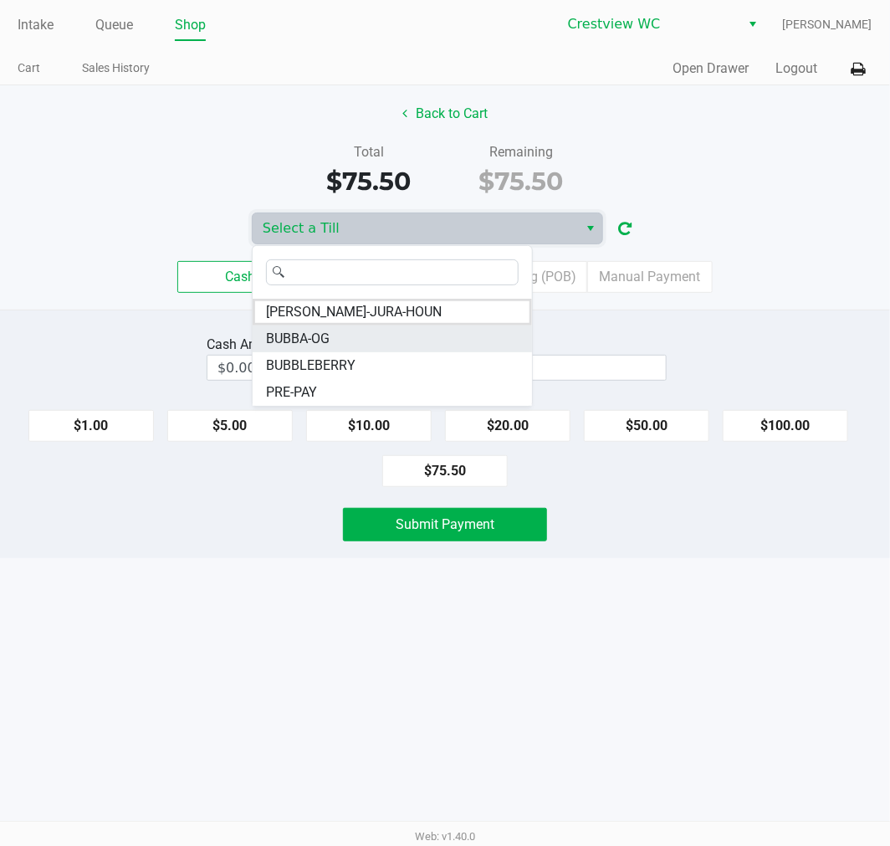
click at [327, 346] on span "BUBBA-OG" at bounding box center [298, 339] width 64 height 20
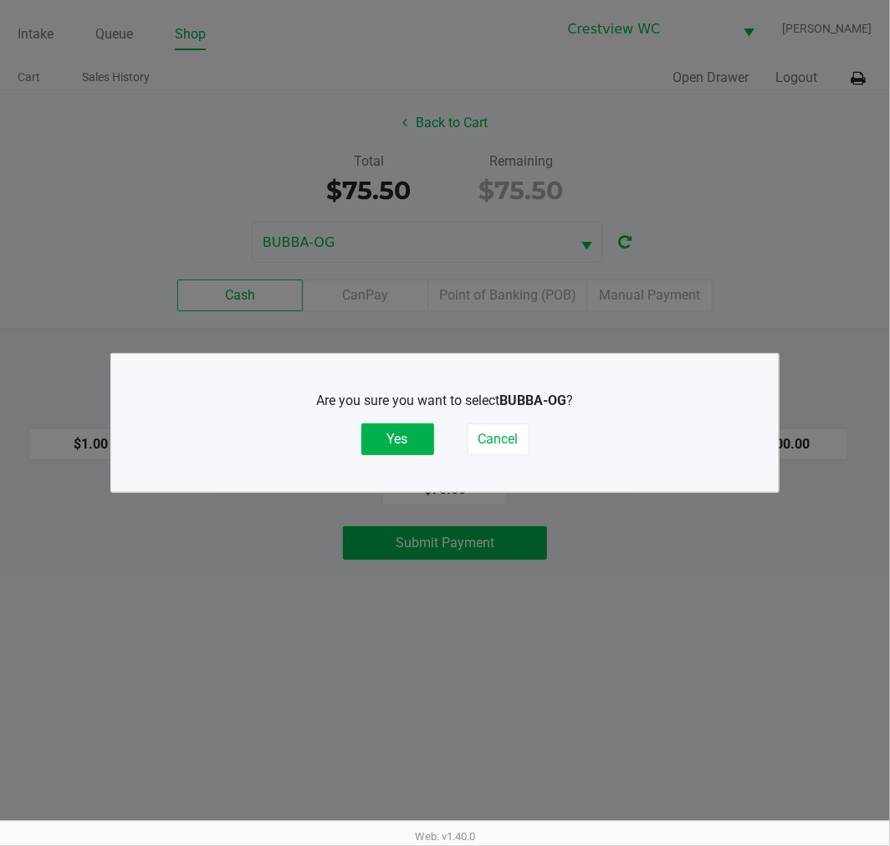
click at [411, 436] on button "Yes" at bounding box center [398, 439] width 73 height 32
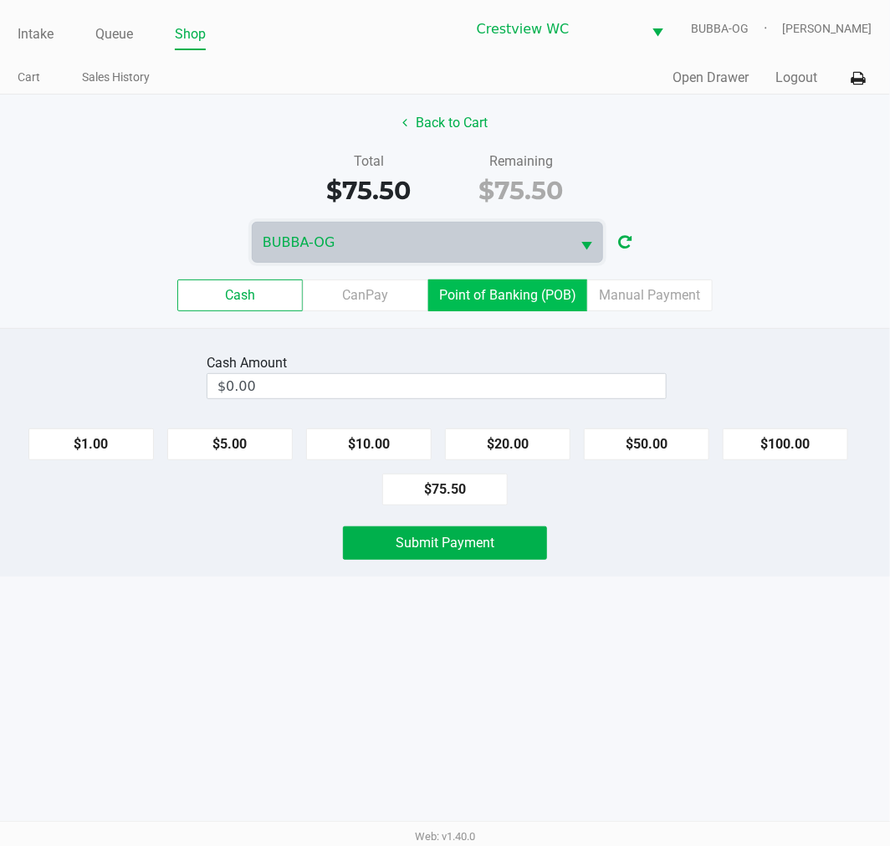
click at [510, 301] on label "Point of Banking (POB)" at bounding box center [507, 296] width 159 height 32
click at [0, 0] on 7 "Point of Banking (POB)" at bounding box center [0, 0] width 0 height 0
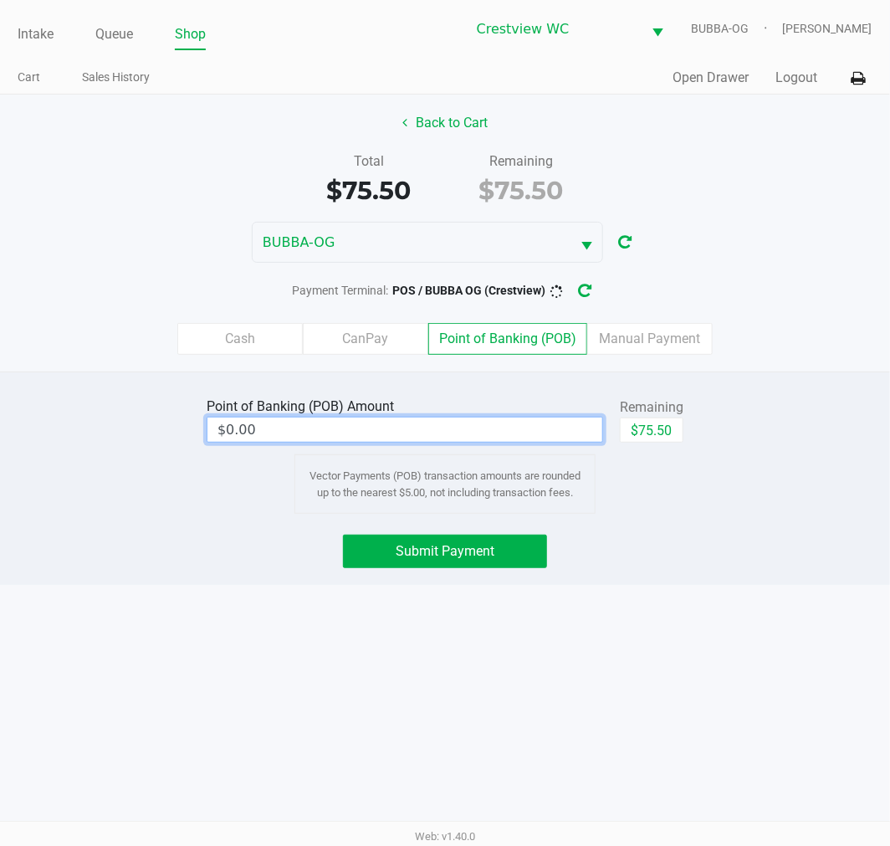
click at [464, 429] on input "$0.00" at bounding box center [405, 430] width 395 height 24
click at [666, 436] on button "$75.50" at bounding box center [652, 430] width 64 height 25
type input "$75.50"
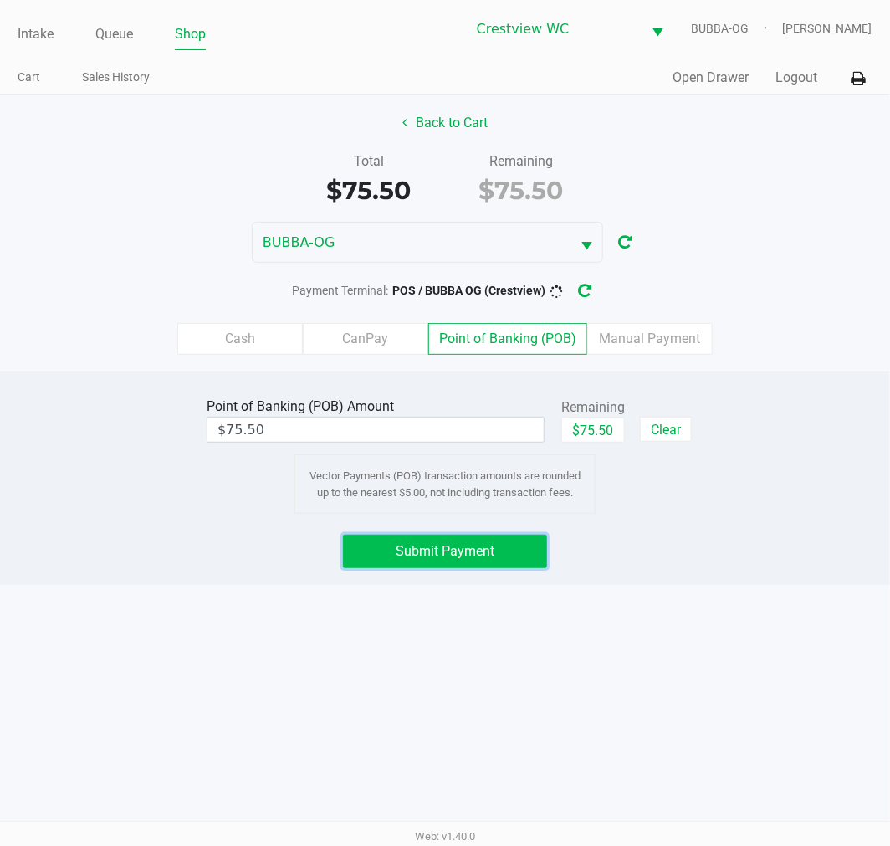
click at [502, 551] on button "Submit Payment" at bounding box center [445, 551] width 204 height 33
click at [605, 290] on icon "button" at bounding box center [598, 291] width 13 height 14
click at [502, 562] on button "Submit Payment" at bounding box center [445, 551] width 204 height 33
